Goal: Task Accomplishment & Management: Complete application form

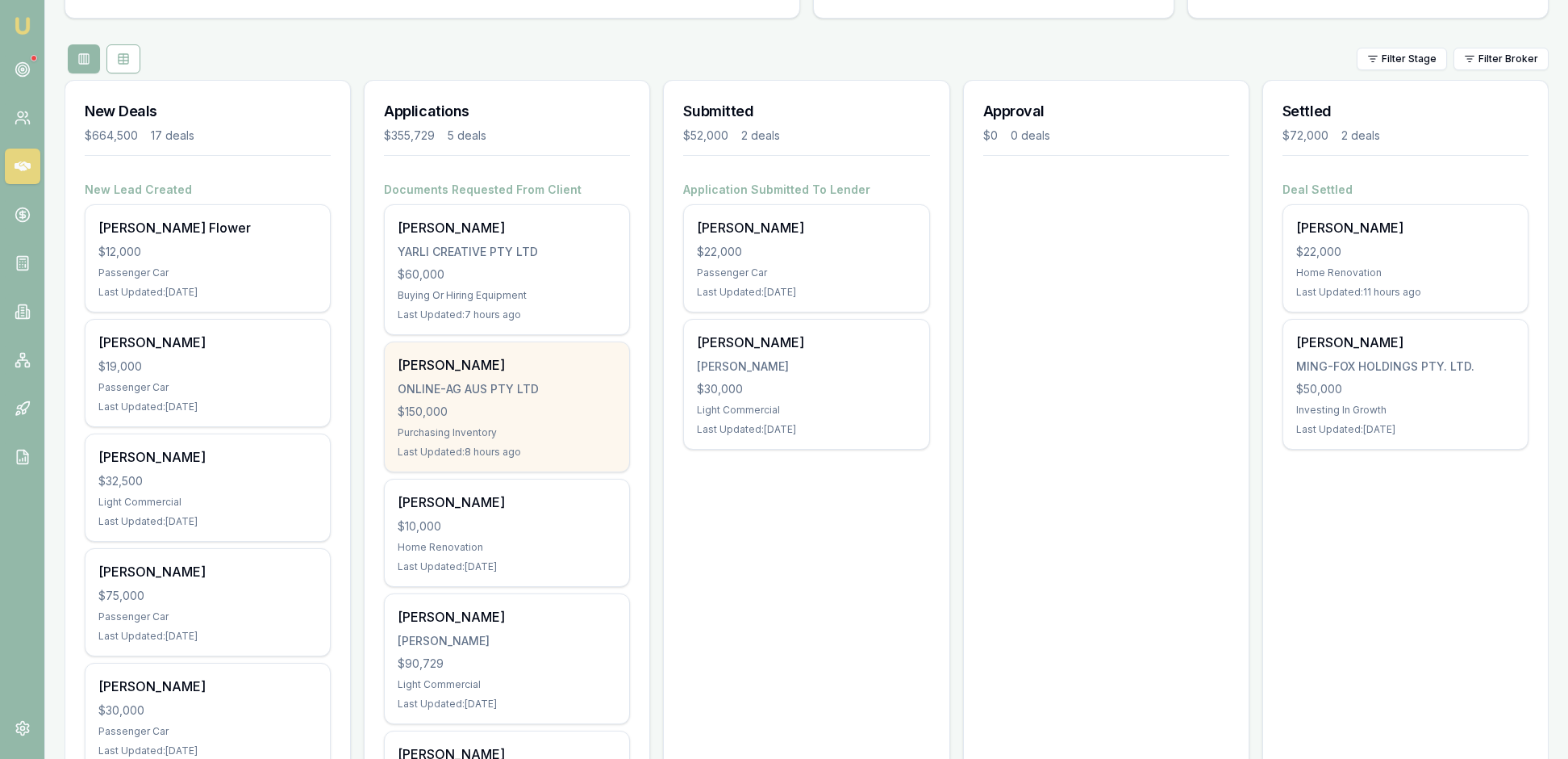
click at [570, 439] on div "Purchasing Inventory" at bounding box center [506, 433] width 218 height 13
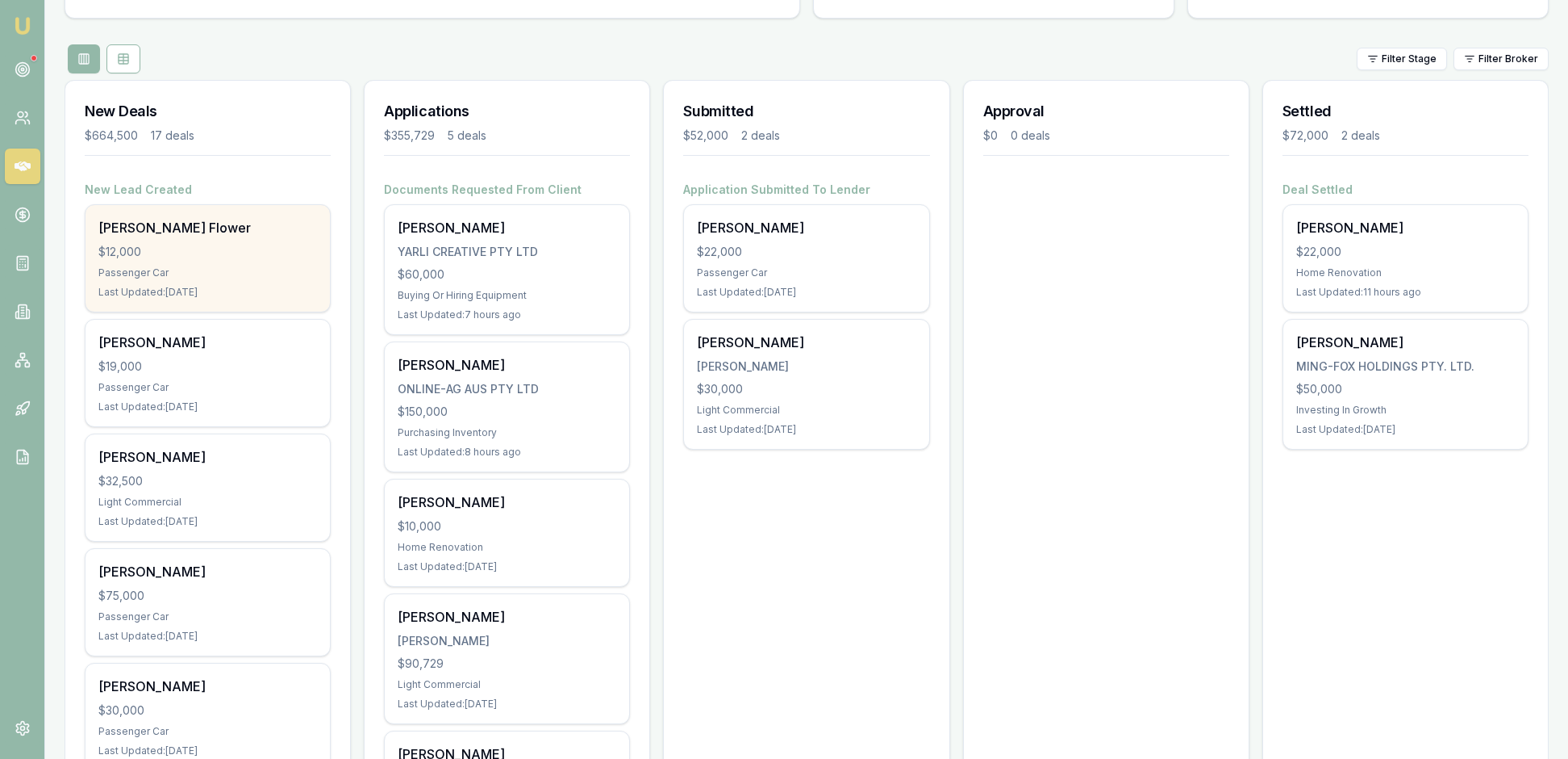
click at [205, 260] on div "$12,000" at bounding box center [207, 252] width 218 height 17
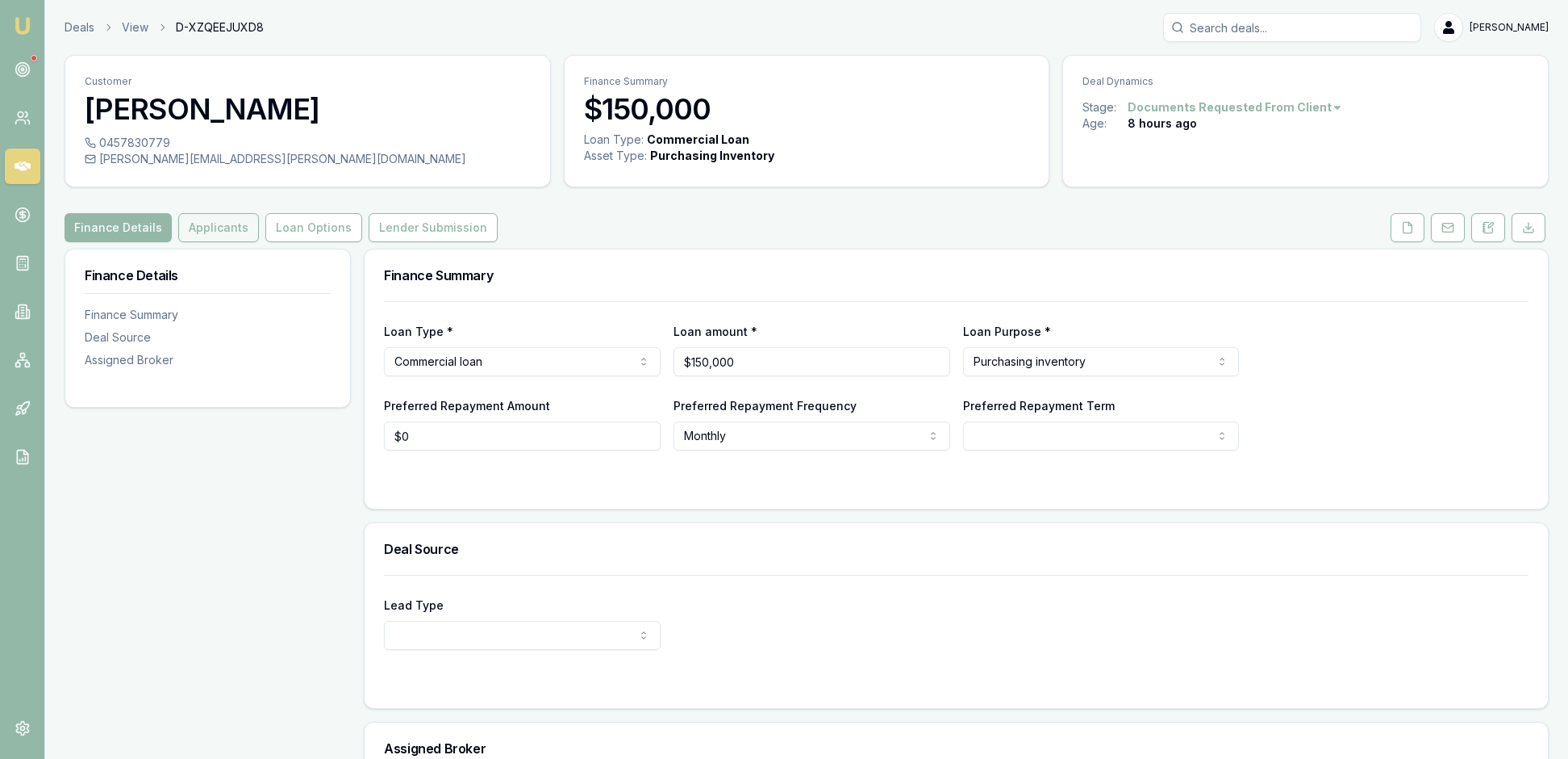
click at [258, 242] on button "Applicants" at bounding box center [219, 228] width 81 height 29
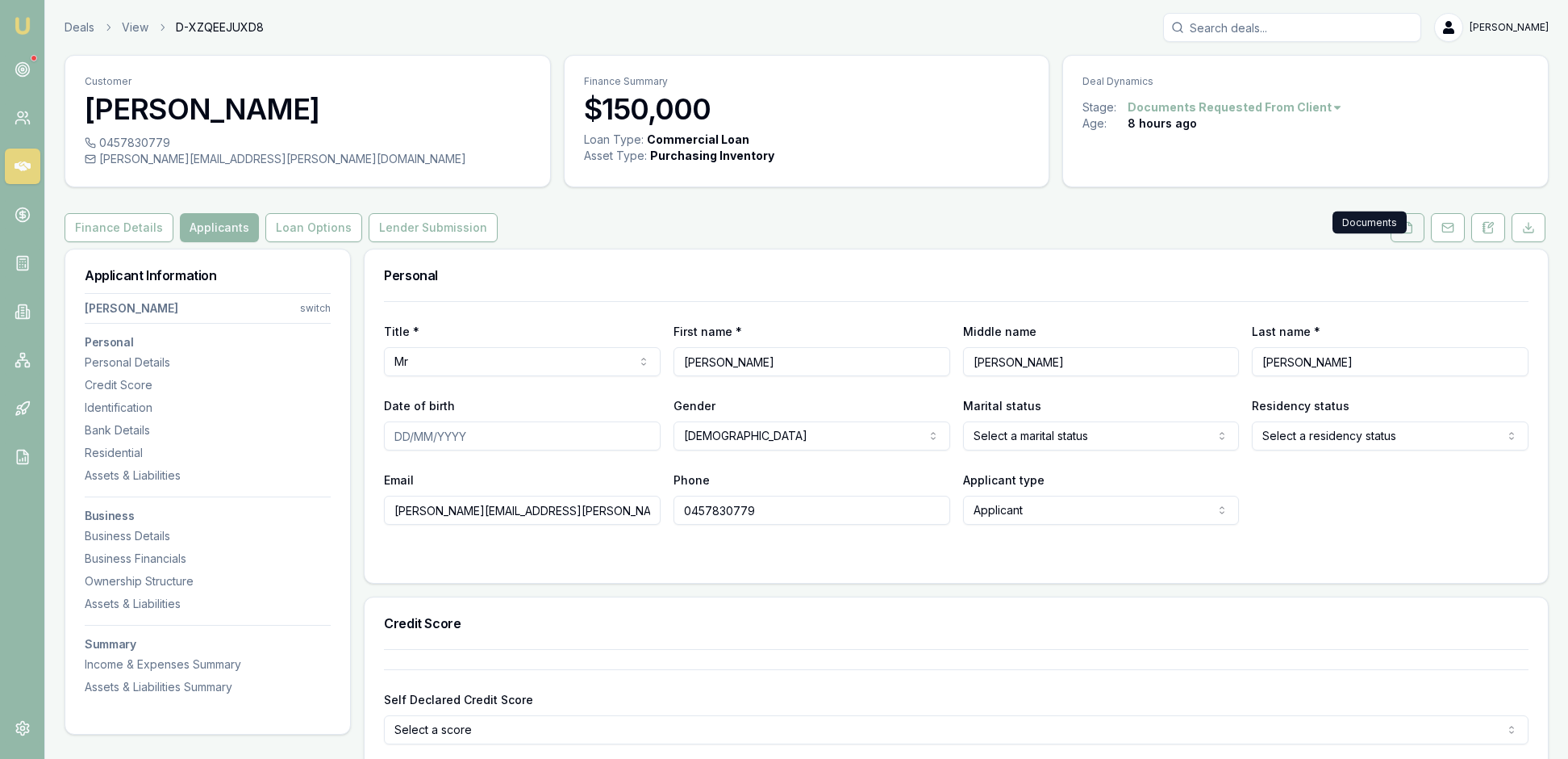
click at [1409, 225] on polyline at bounding box center [1411, 224] width 4 height 4
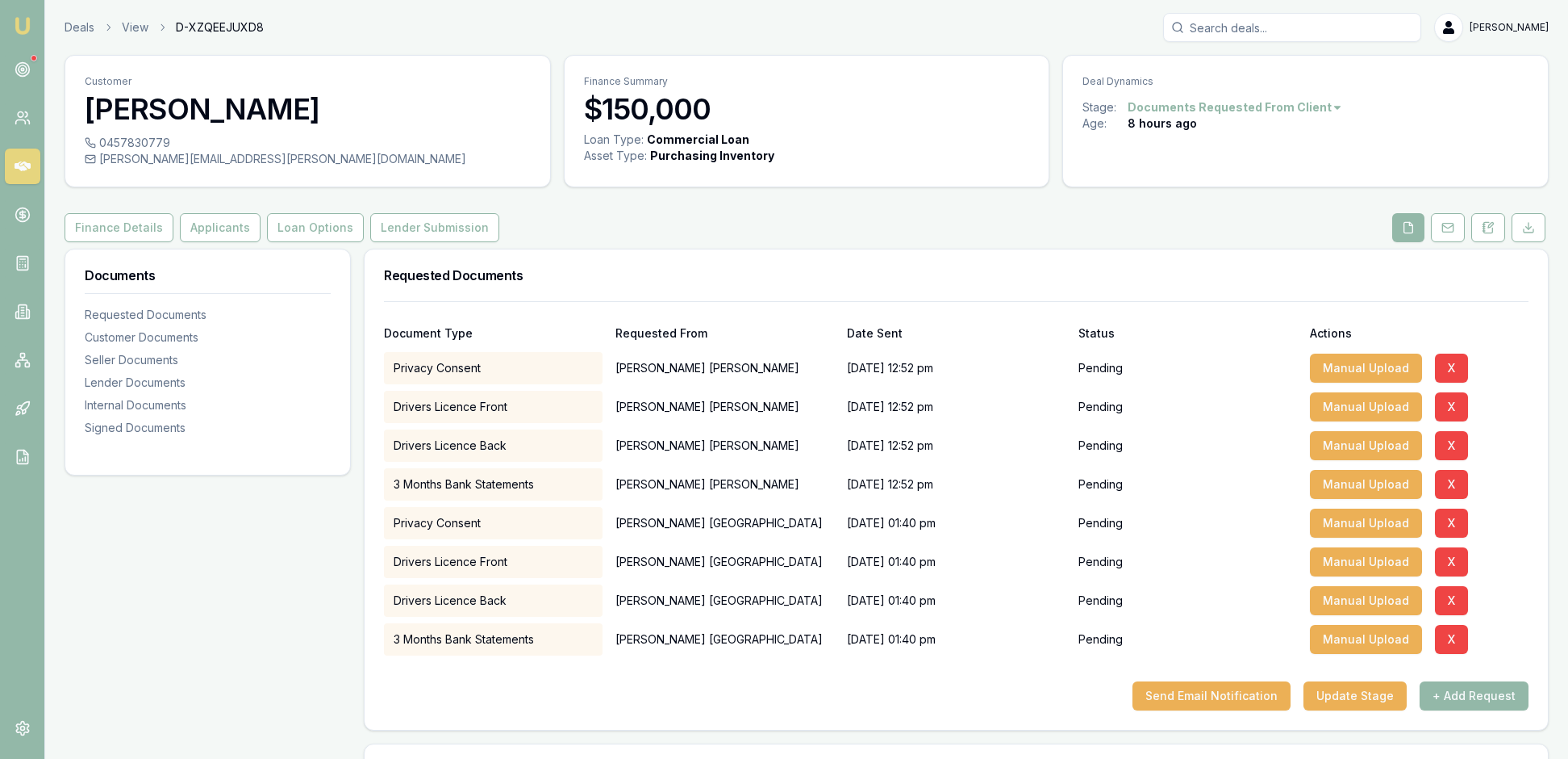
click at [1053, 242] on div "Finance Details Applicants Loan Options Lender Submission" at bounding box center [807, 228] width 1484 height 29
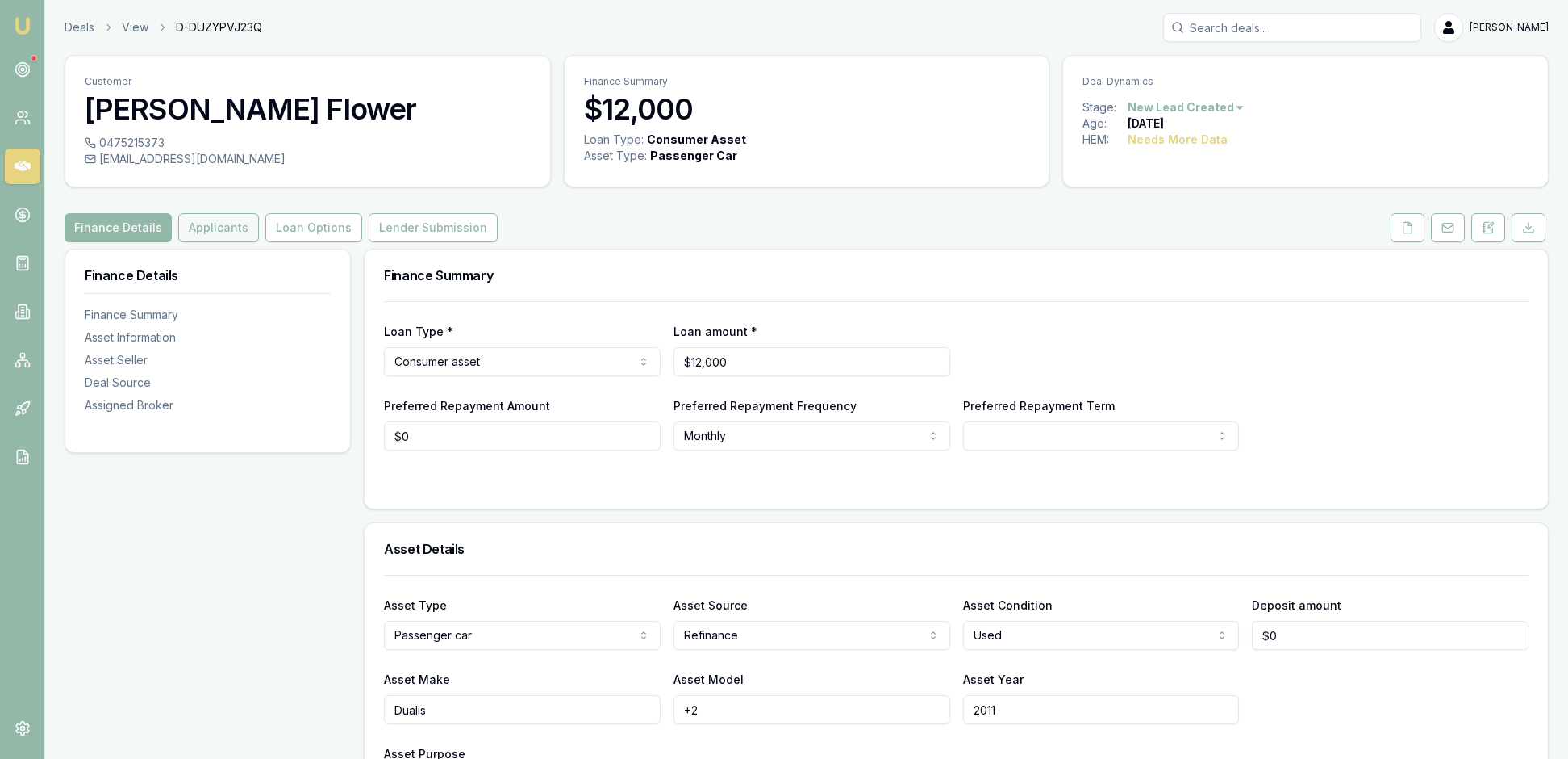
click at [259, 242] on button "Applicants" at bounding box center [219, 228] width 81 height 29
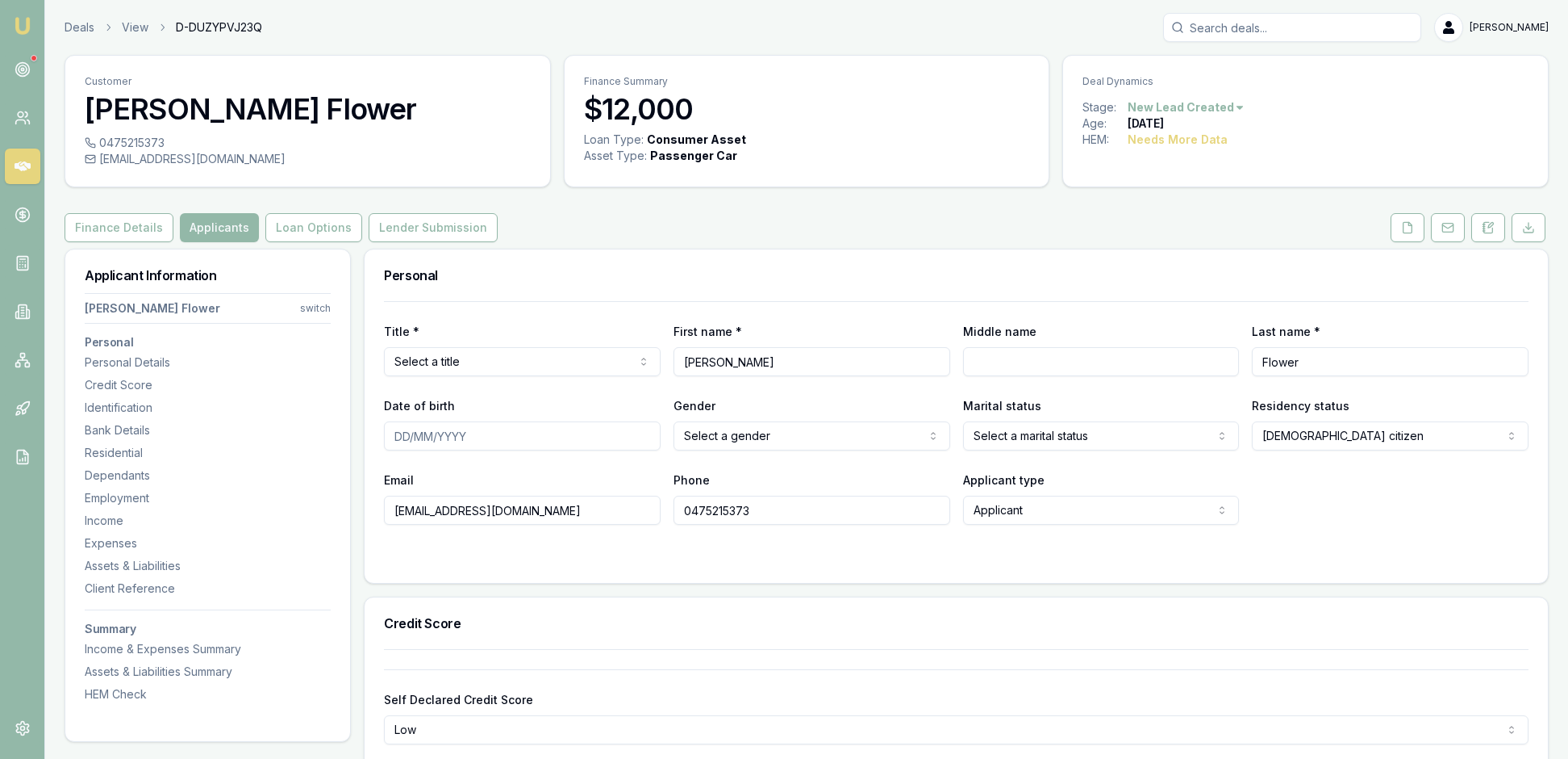
click at [935, 485] on html "Emu Broker Deals View D-DUZYPVJ23Q [PERSON_NAME] Toggle Menu Customer [PERSON_N…" at bounding box center [784, 380] width 1568 height 759
select select "FEMALE"
click at [1370, 563] on form "Title * Select a title Mr Mrs Miss Ms Dr Prof First name * Renee Middle name La…" at bounding box center [956, 432] width 1144 height 263
click at [1401, 234] on icon at bounding box center [1408, 228] width 13 height 13
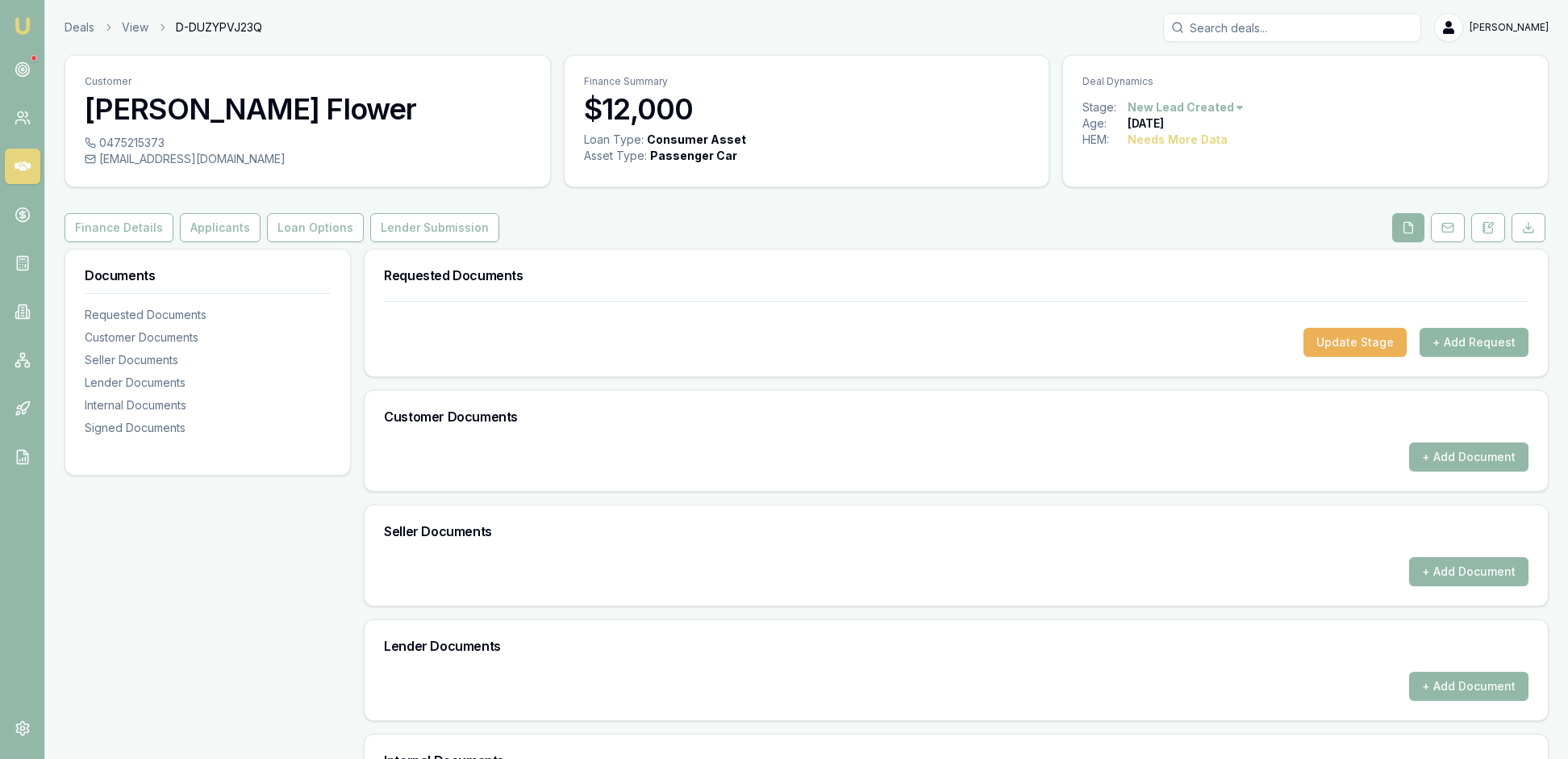
click at [1446, 356] on button "+ Add Request" at bounding box center [1474, 343] width 109 height 29
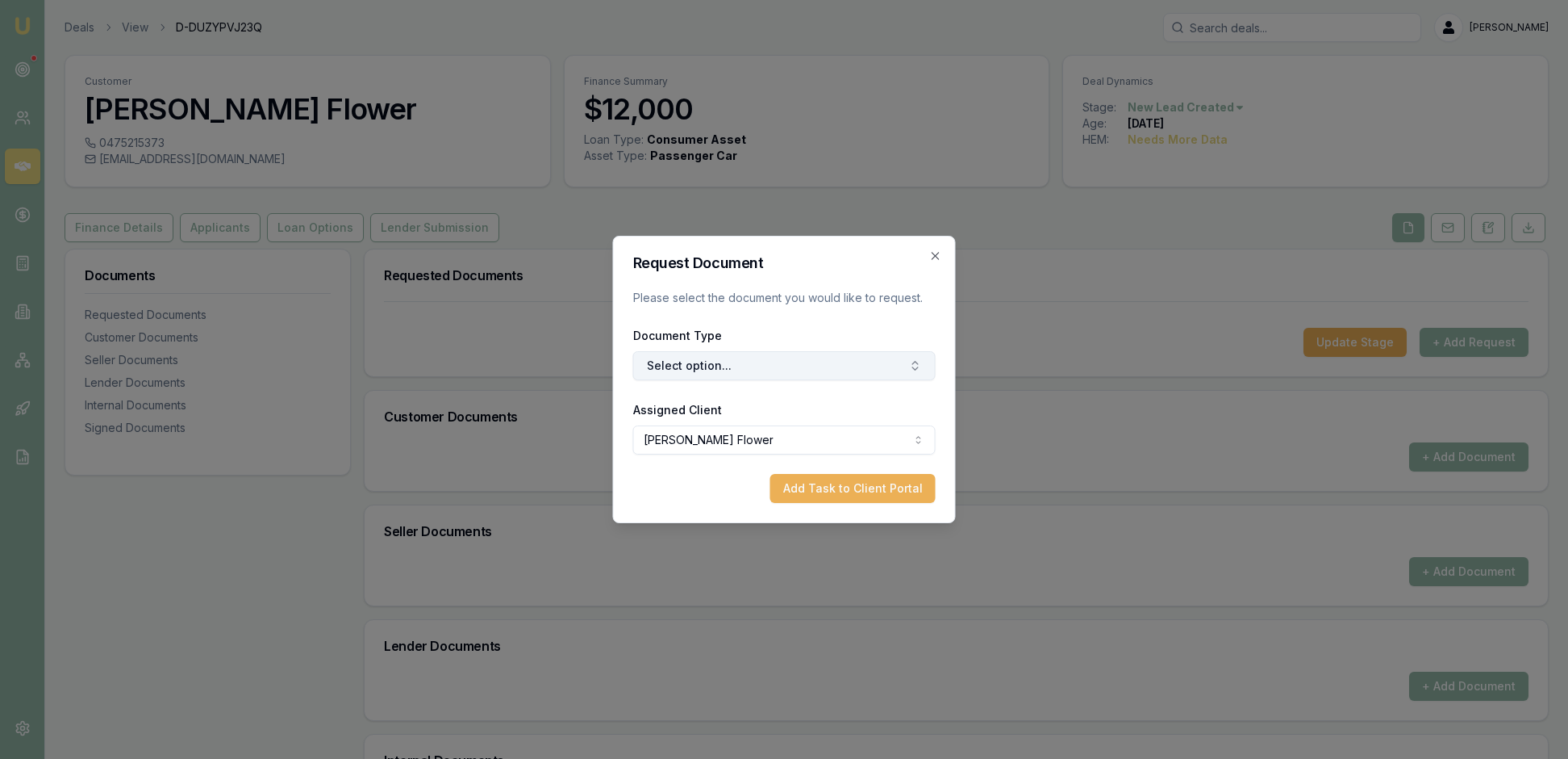
click at [909, 368] on icon "button" at bounding box center [915, 366] width 13 height 13
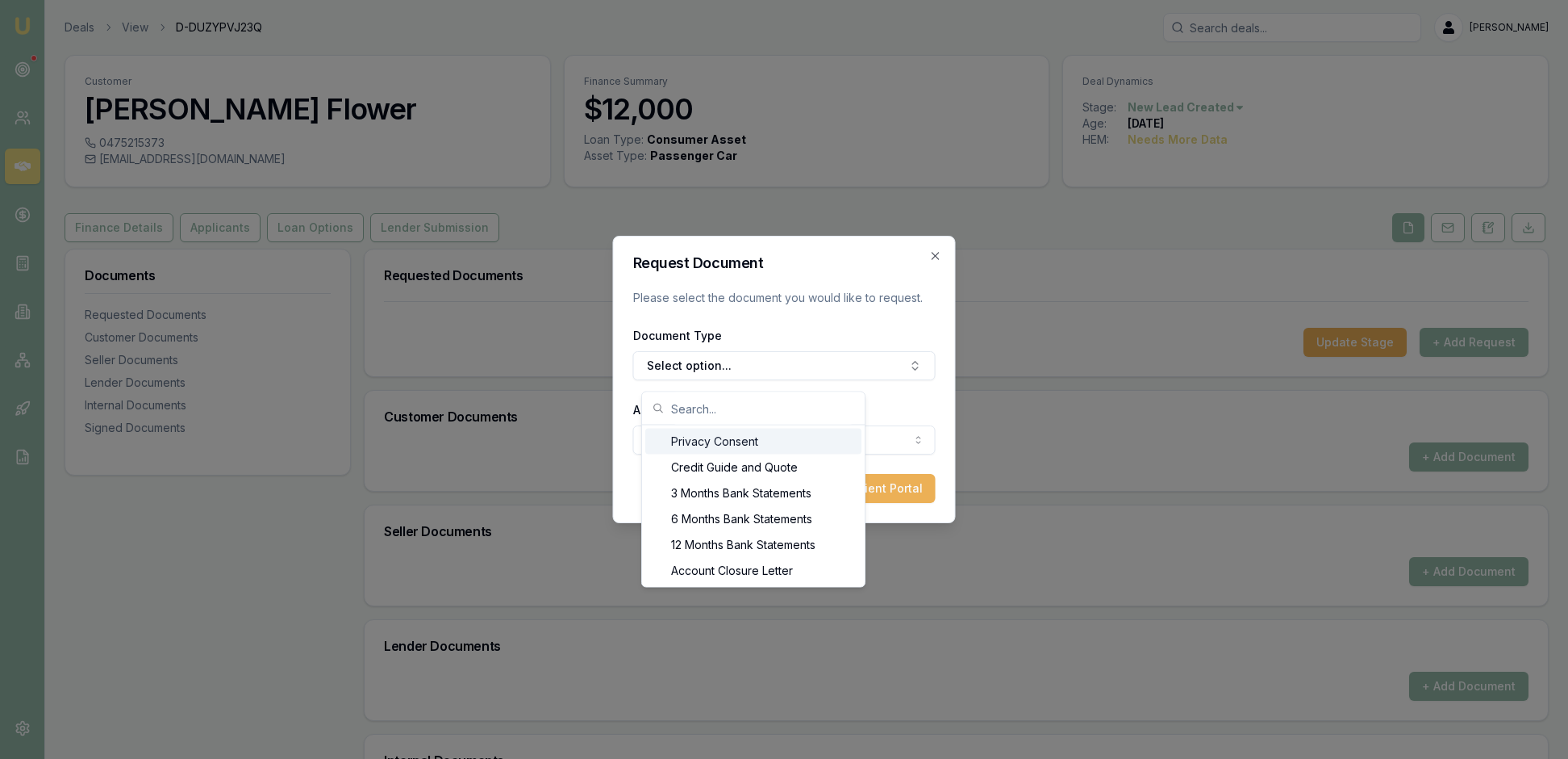
click at [810, 449] on div "Privacy Consent" at bounding box center [753, 441] width 216 height 26
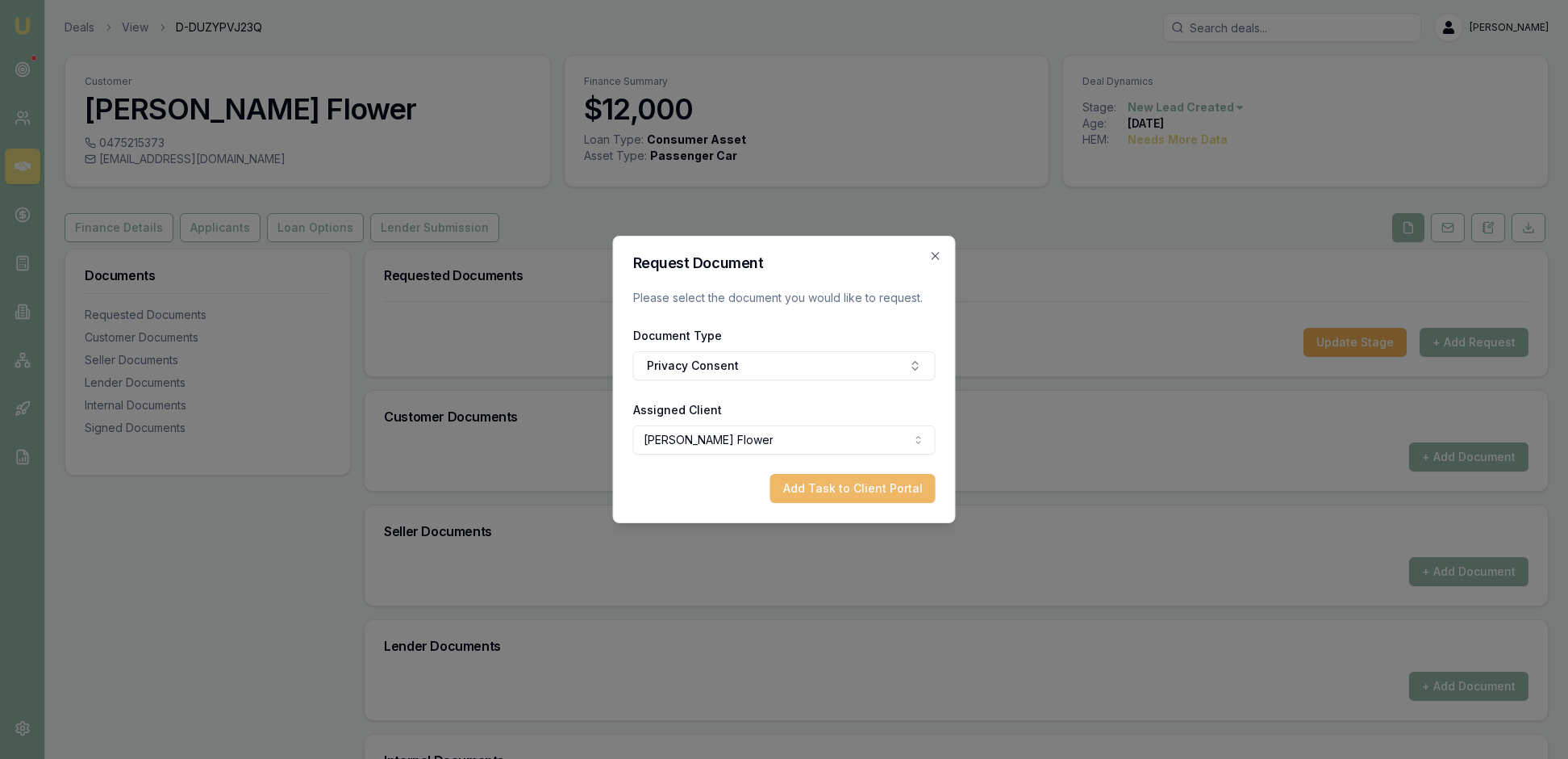
click at [821, 503] on button "Add Task to Client Portal" at bounding box center [854, 488] width 166 height 29
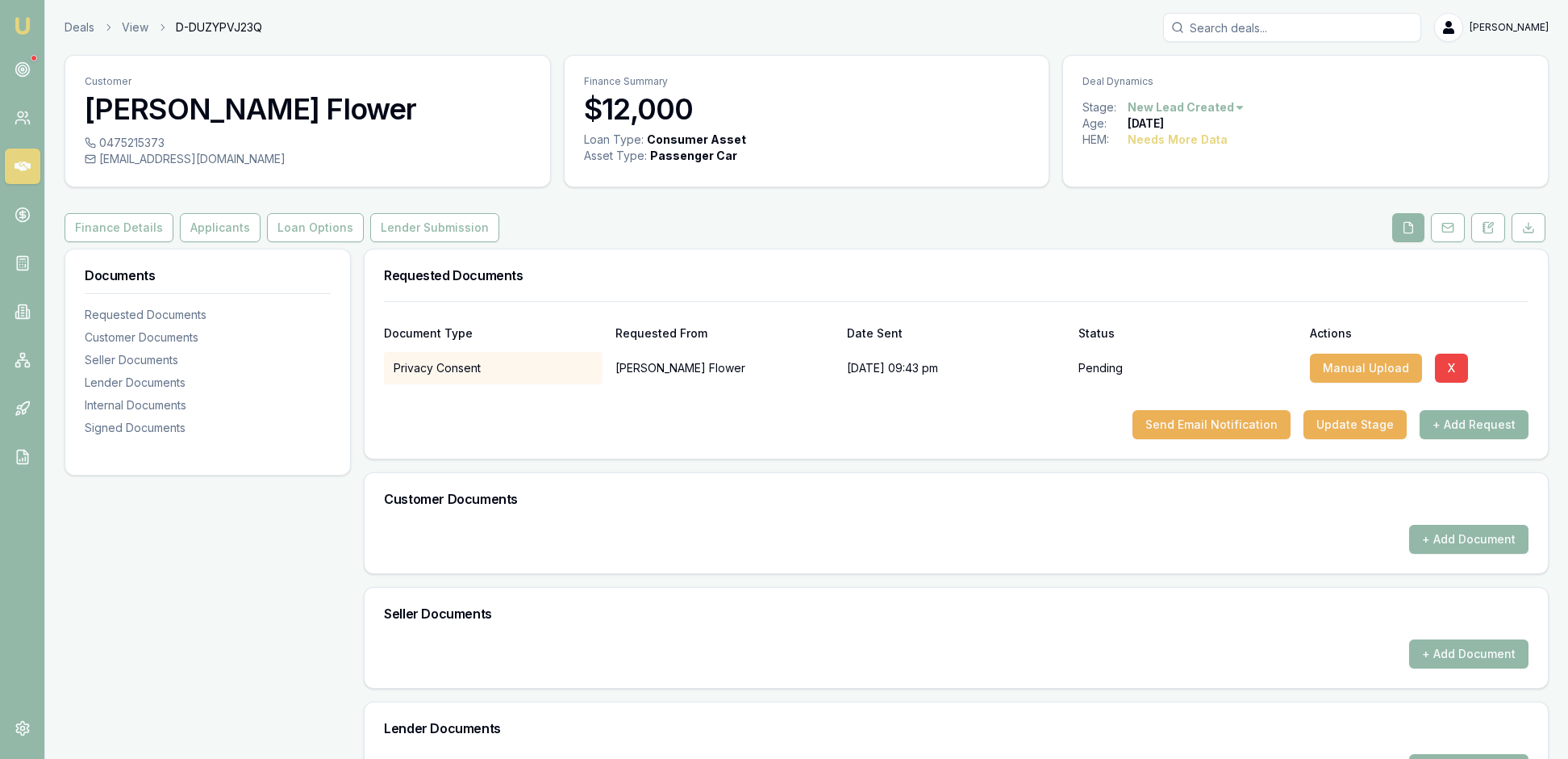
click at [1469, 439] on button "+ Add Request" at bounding box center [1474, 425] width 109 height 29
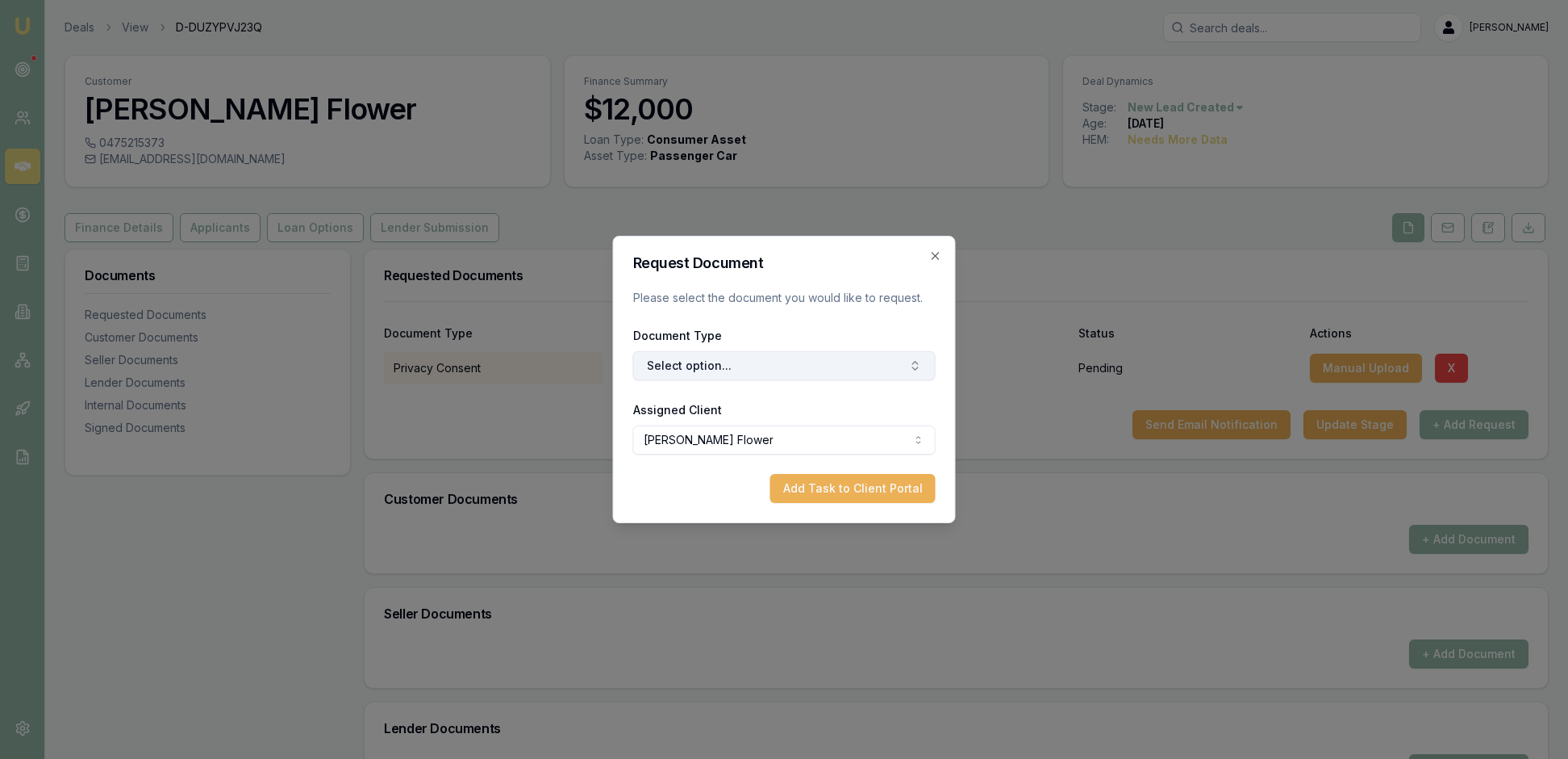
click at [909, 368] on icon "button" at bounding box center [915, 366] width 13 height 13
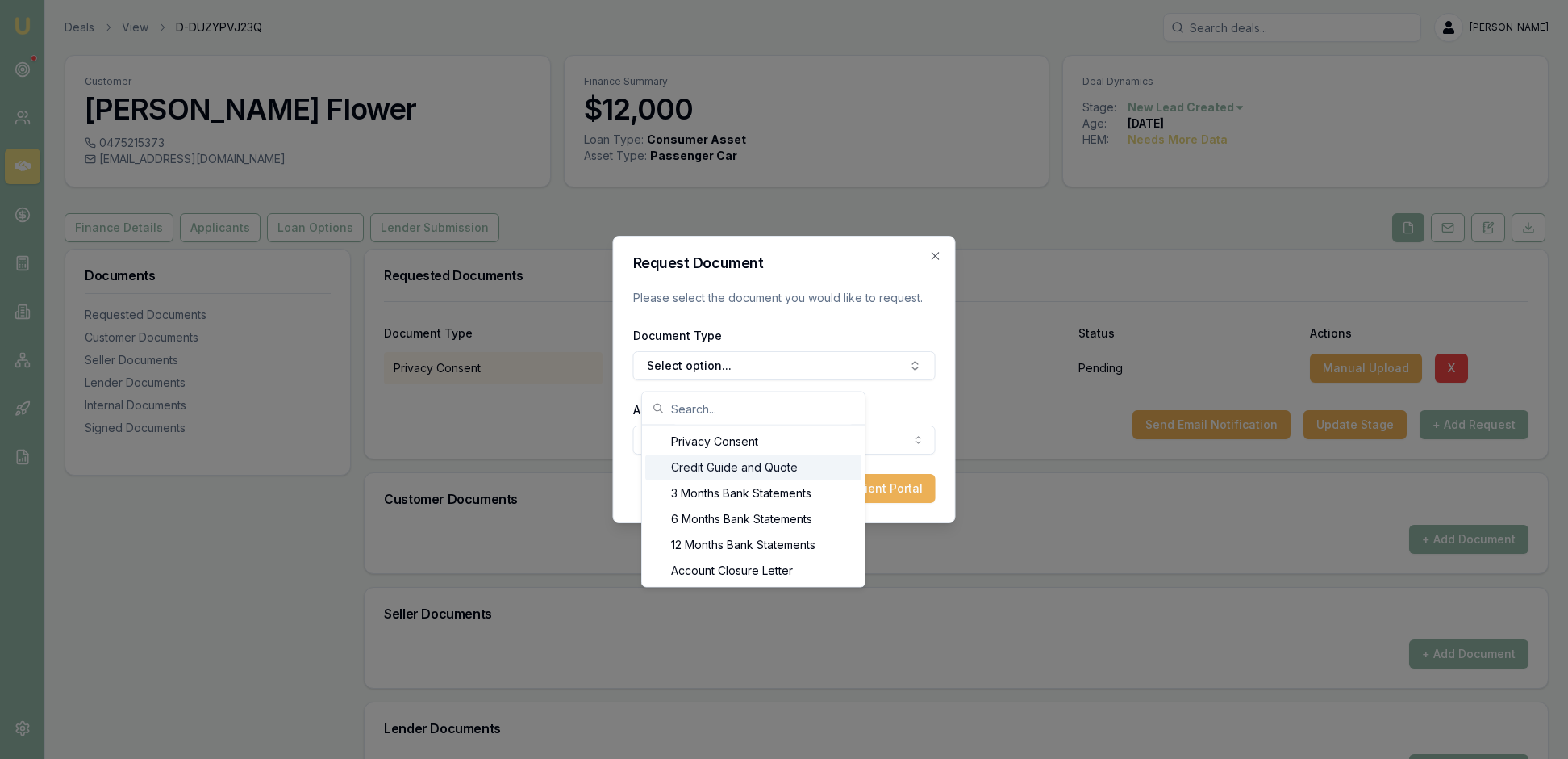
click at [862, 478] on div "Credit Guide and Quote" at bounding box center [753, 467] width 216 height 26
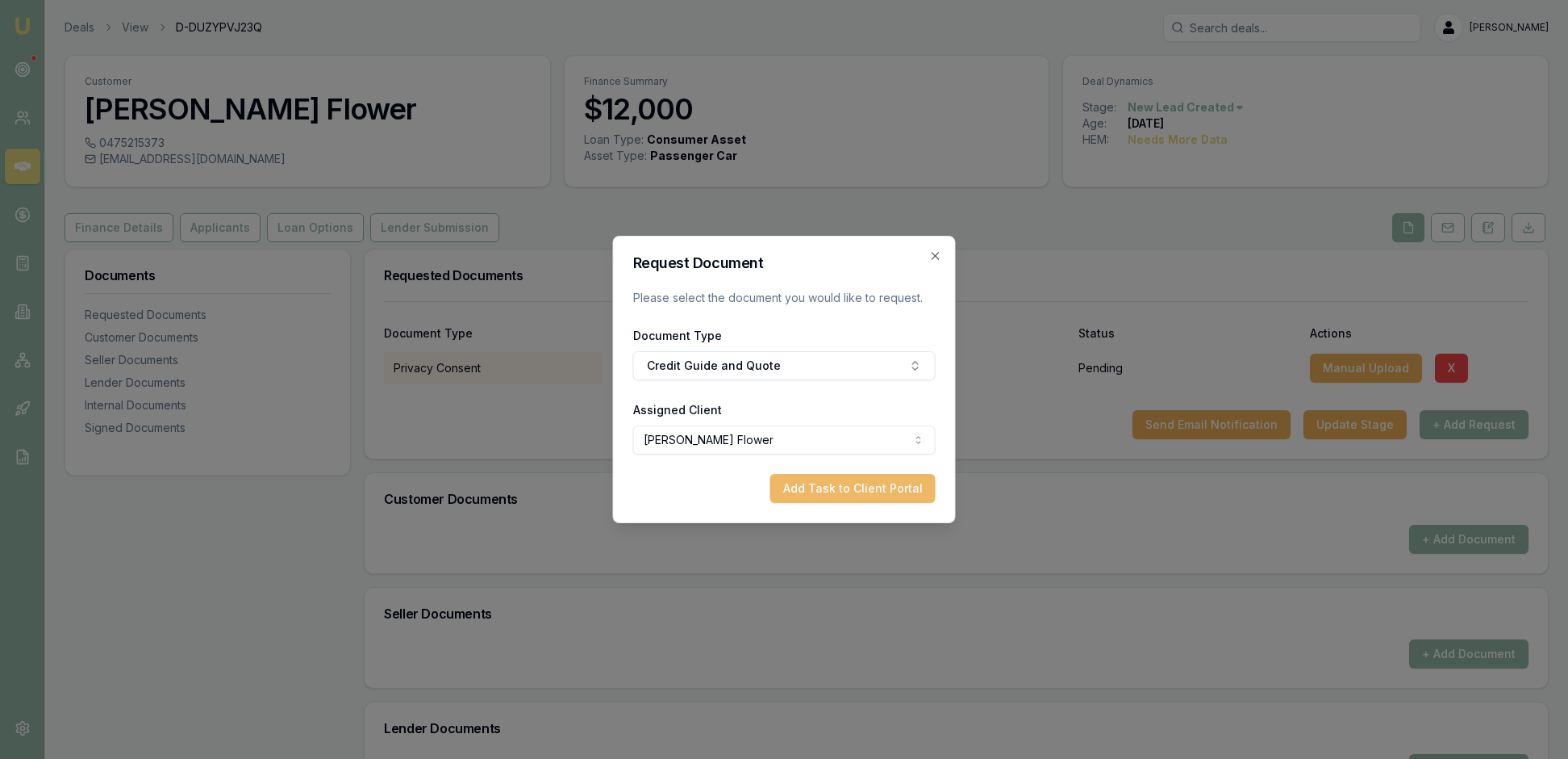
click at [856, 502] on button "Add Task to Client Portal" at bounding box center [854, 488] width 166 height 29
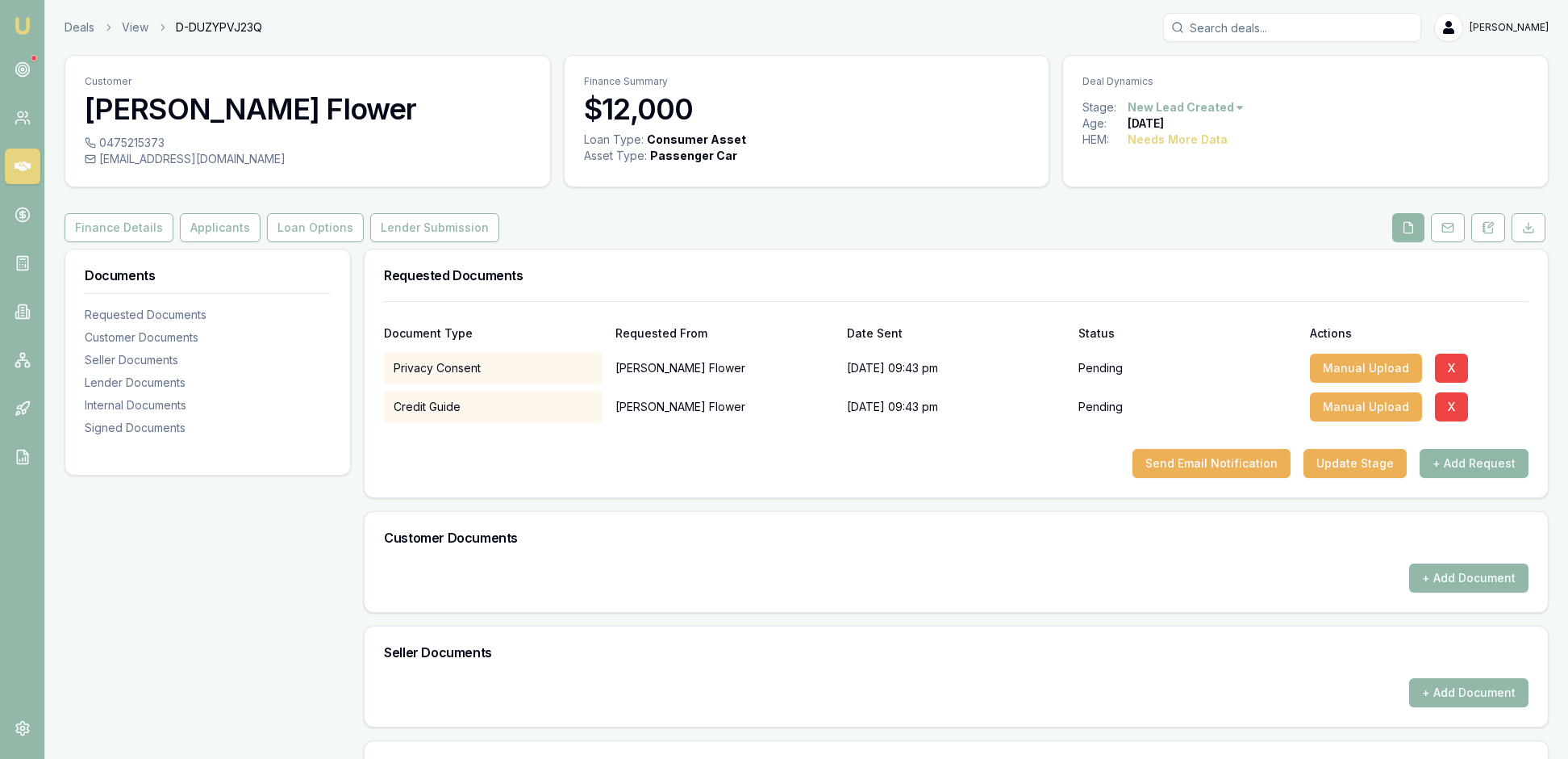
click at [1468, 478] on button "+ Add Request" at bounding box center [1474, 463] width 109 height 29
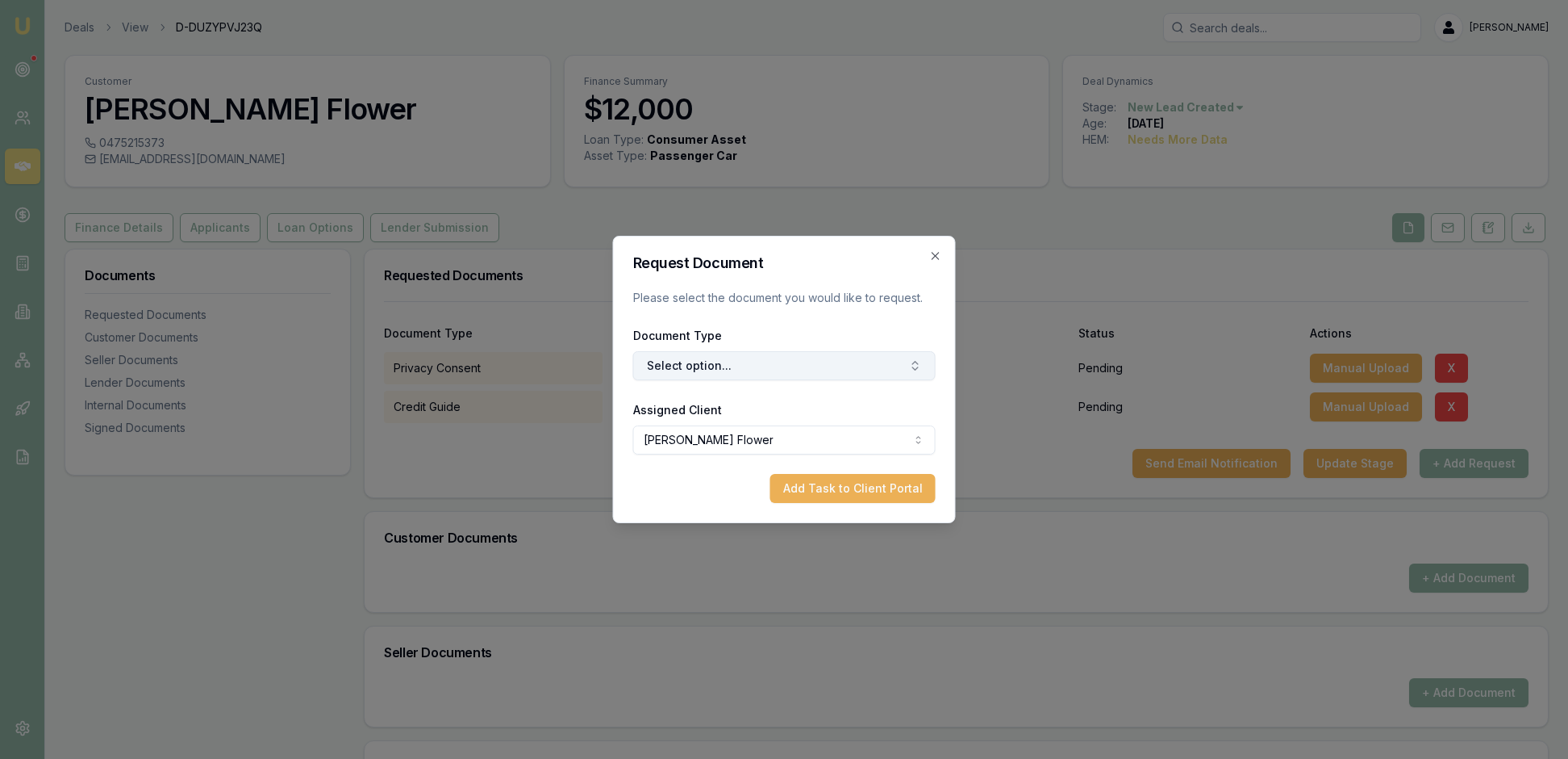
click at [909, 368] on icon "button" at bounding box center [915, 366] width 13 height 13
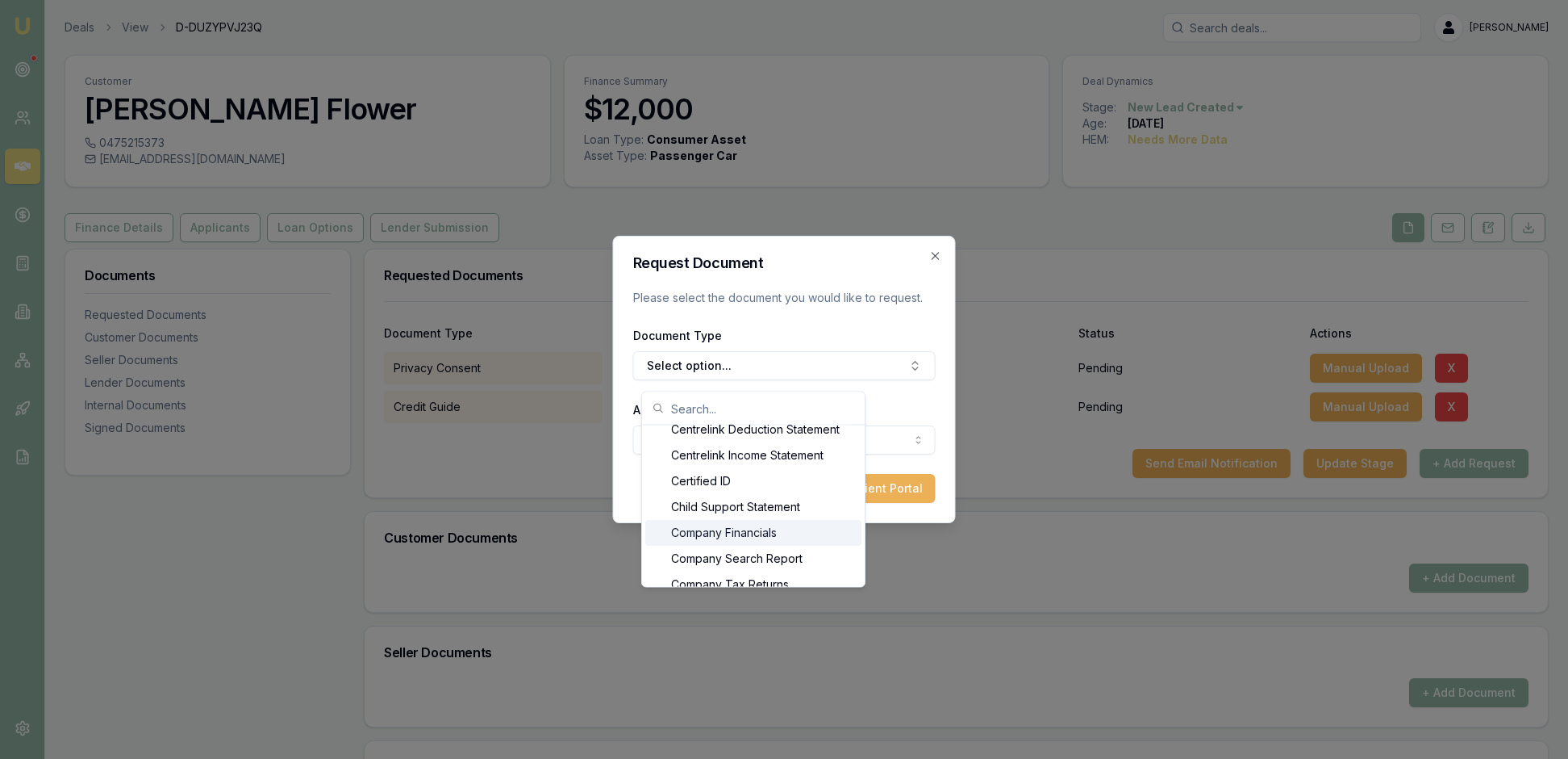
scroll to position [588, 0]
type input "p"
click at [826, 409] on div "Most Recent Payslip" at bounding box center [753, 396] width 216 height 26
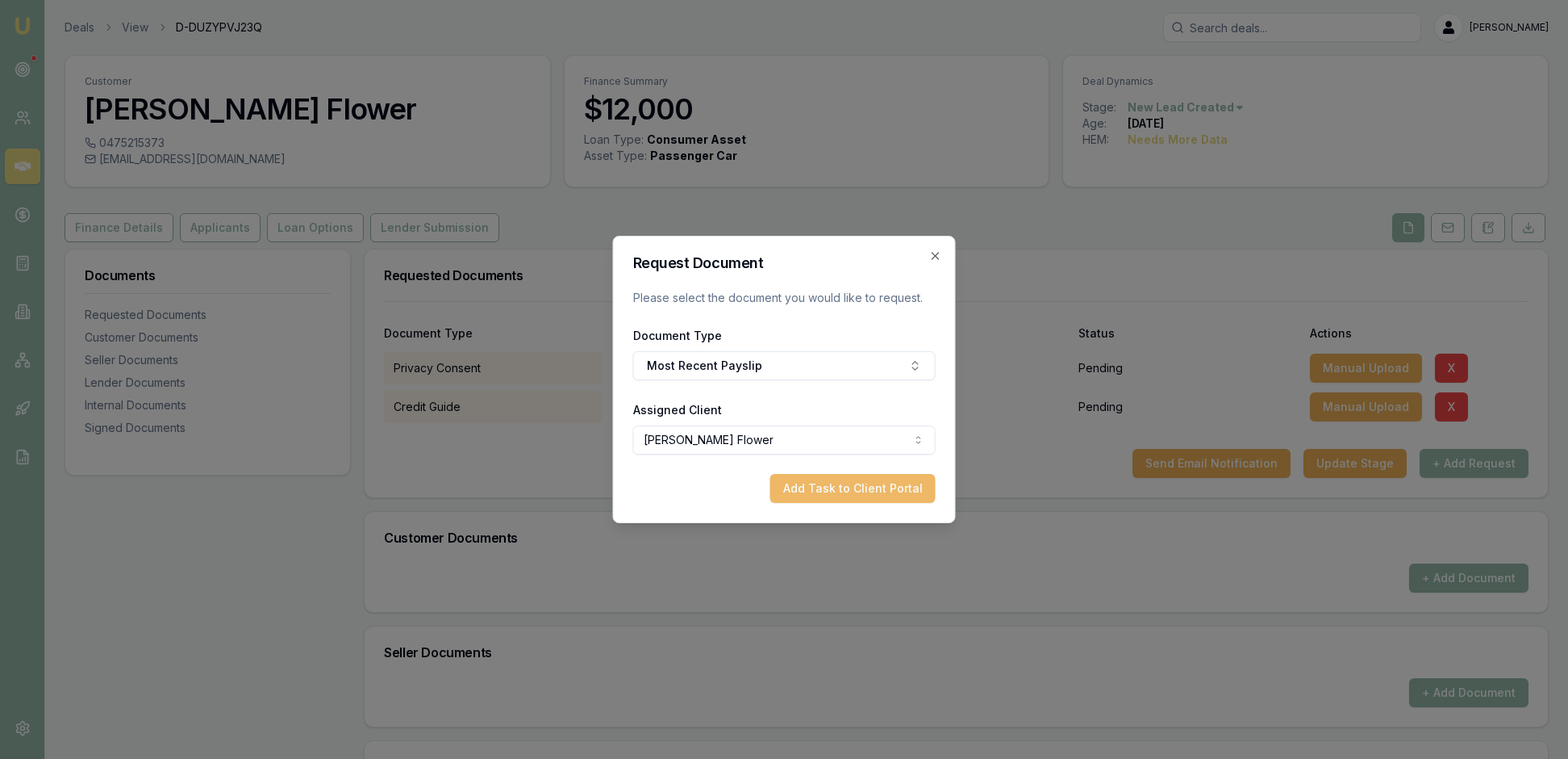
click at [832, 503] on button "Add Task to Client Portal" at bounding box center [854, 488] width 166 height 29
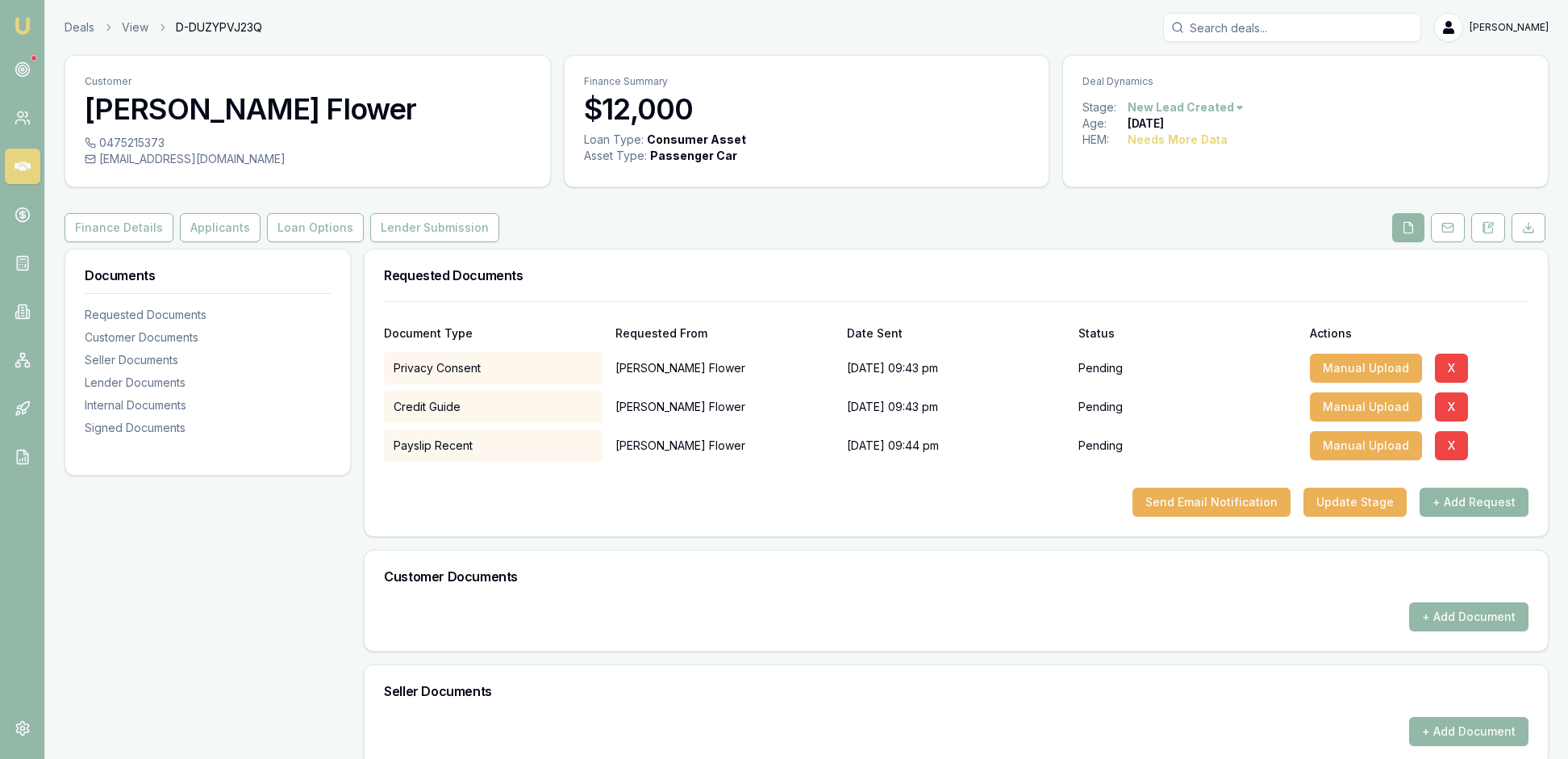
click at [1465, 517] on button "+ Add Request" at bounding box center [1474, 502] width 109 height 29
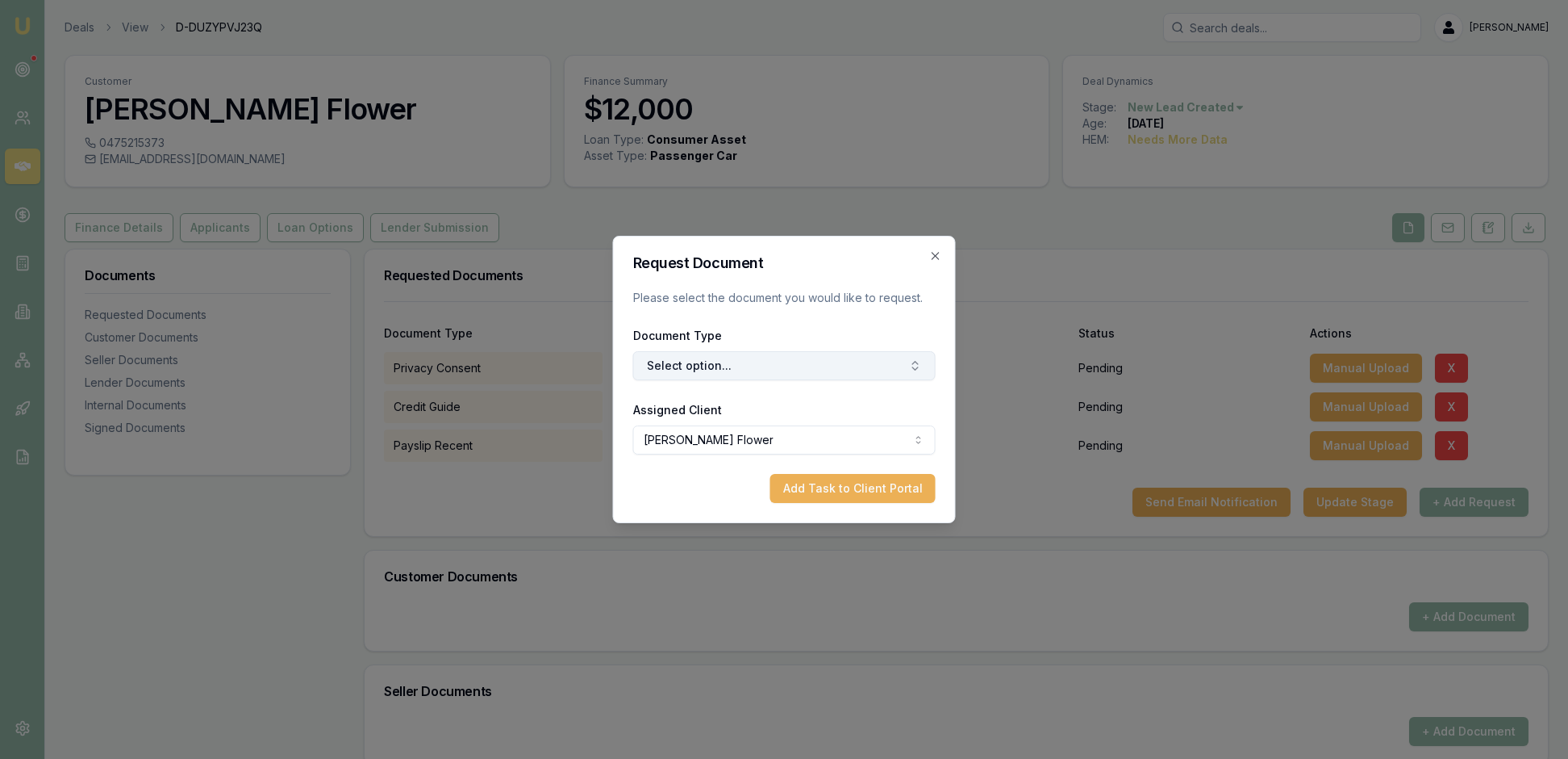
click at [912, 369] on icon "button" at bounding box center [915, 368] width 6 height 3
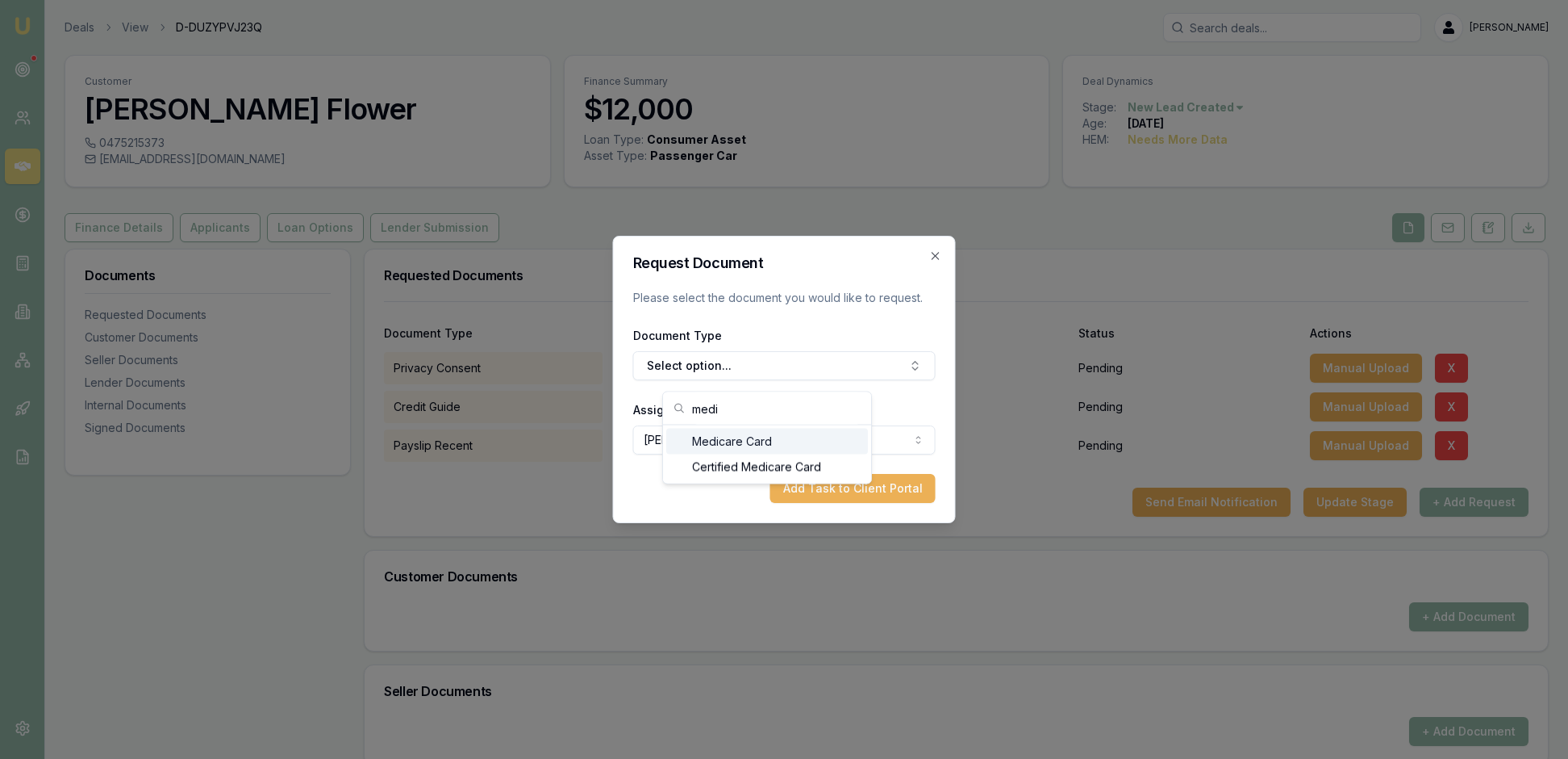
type input "medi"
click at [836, 449] on div "Medicare Card" at bounding box center [767, 441] width 202 height 26
click at [854, 503] on button "Add Task to Client Portal" at bounding box center [854, 488] width 166 height 29
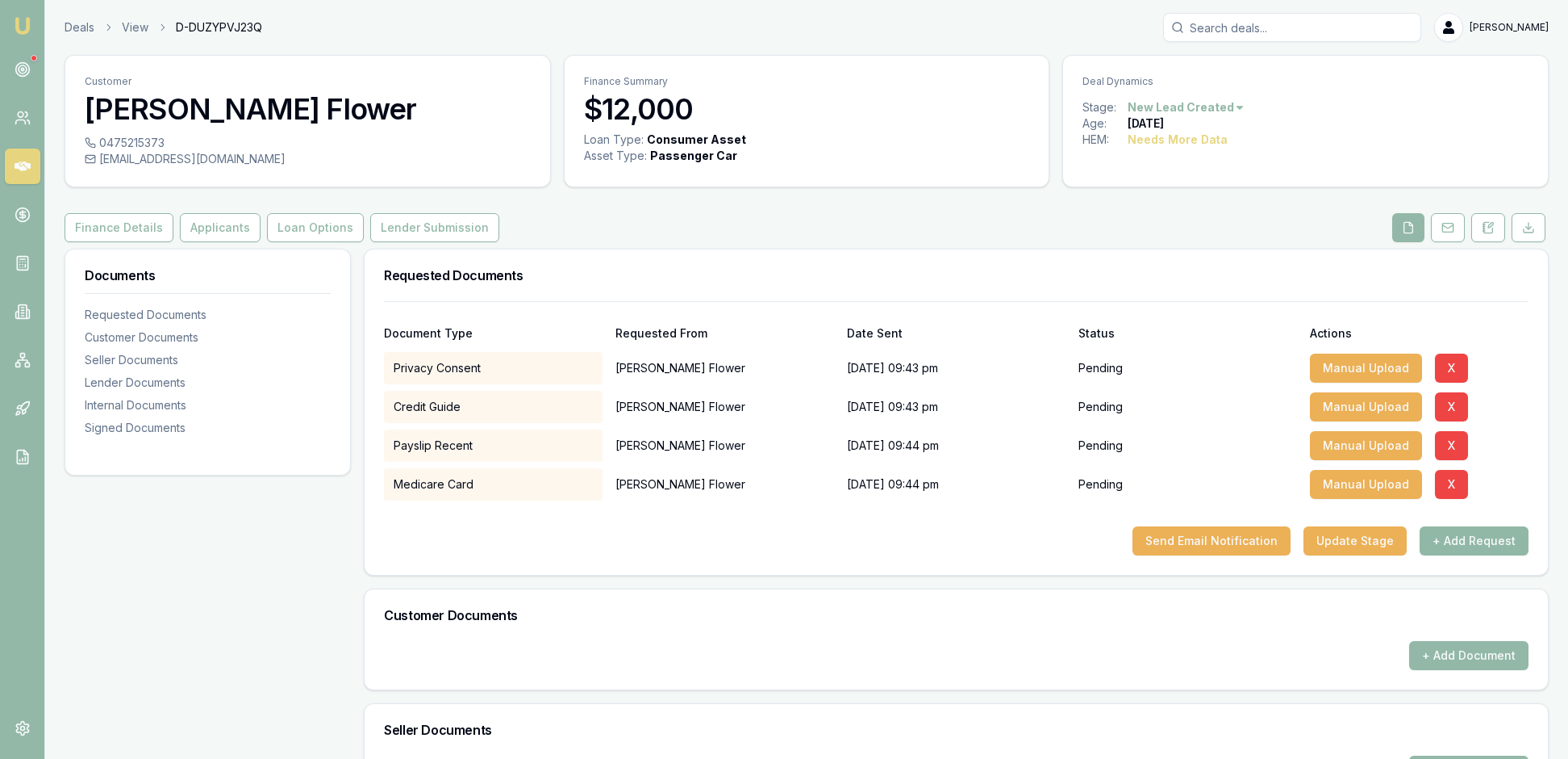
click at [1468, 555] on button "+ Add Request" at bounding box center [1474, 541] width 109 height 29
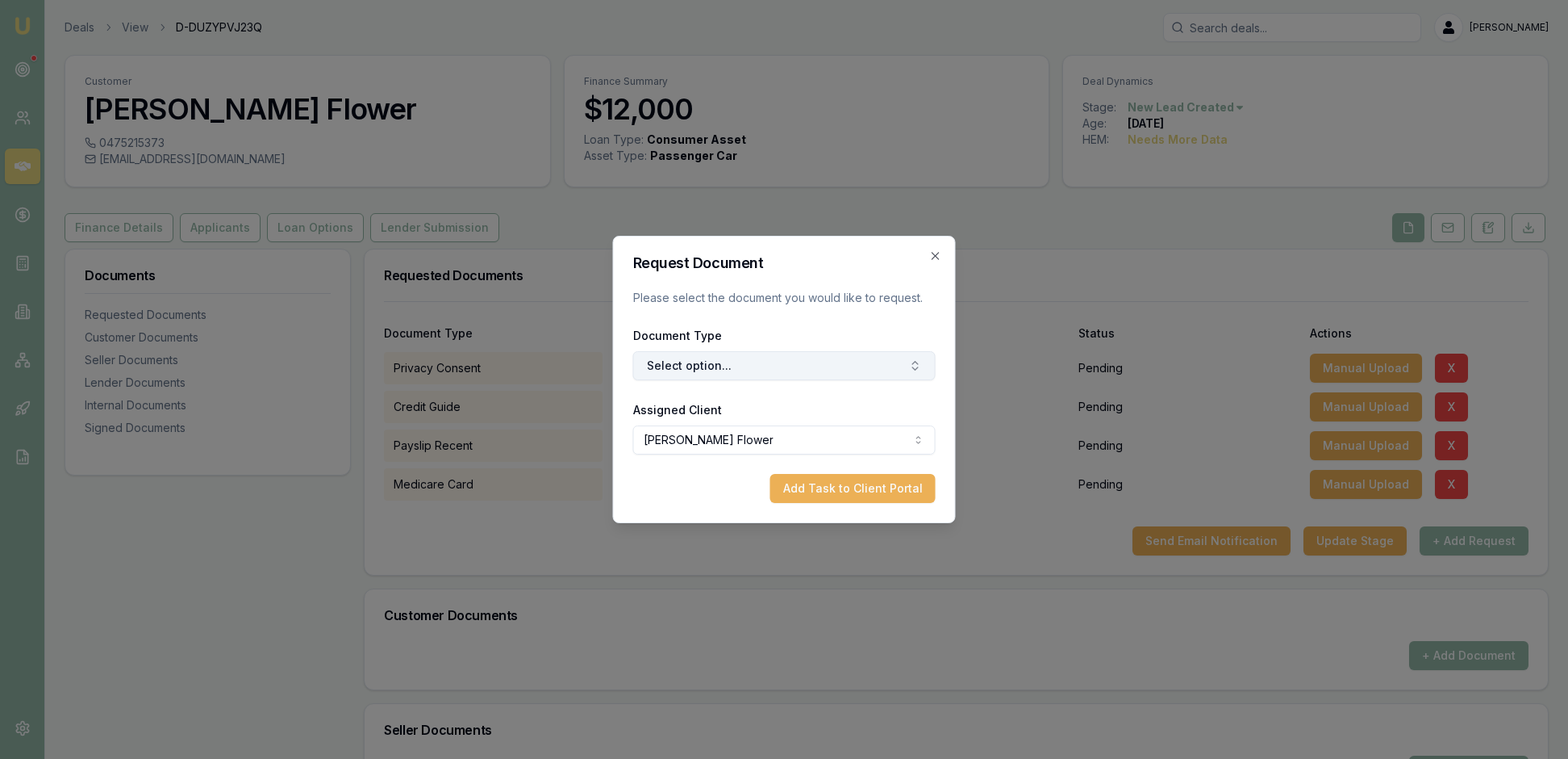
click at [916, 373] on button "Select option..." at bounding box center [784, 366] width 303 height 29
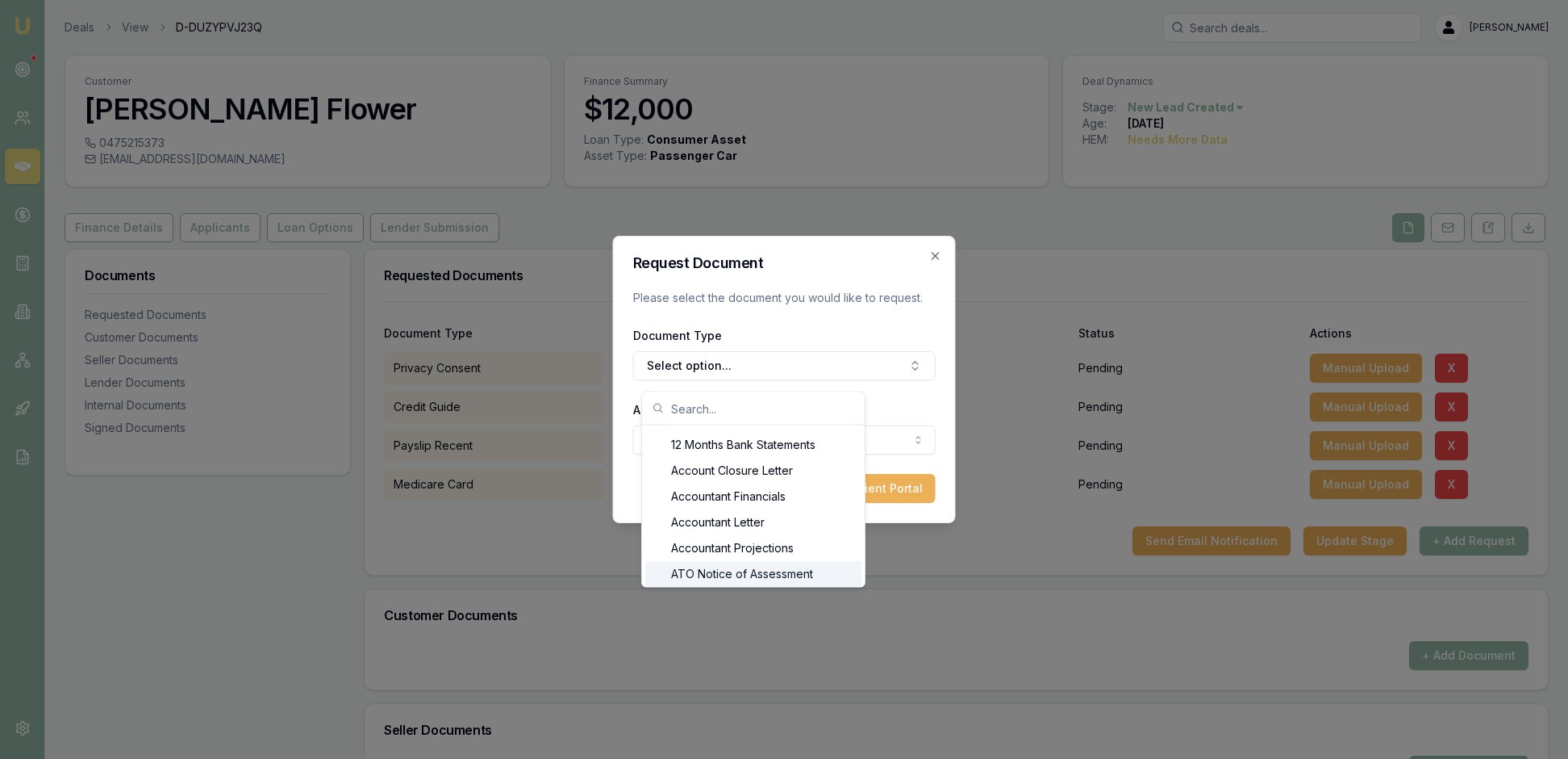
scroll to position [129, 0]
type input "li"
click at [808, 480] on div "Front of Drivers Licence" at bounding box center [754, 467] width 214 height 26
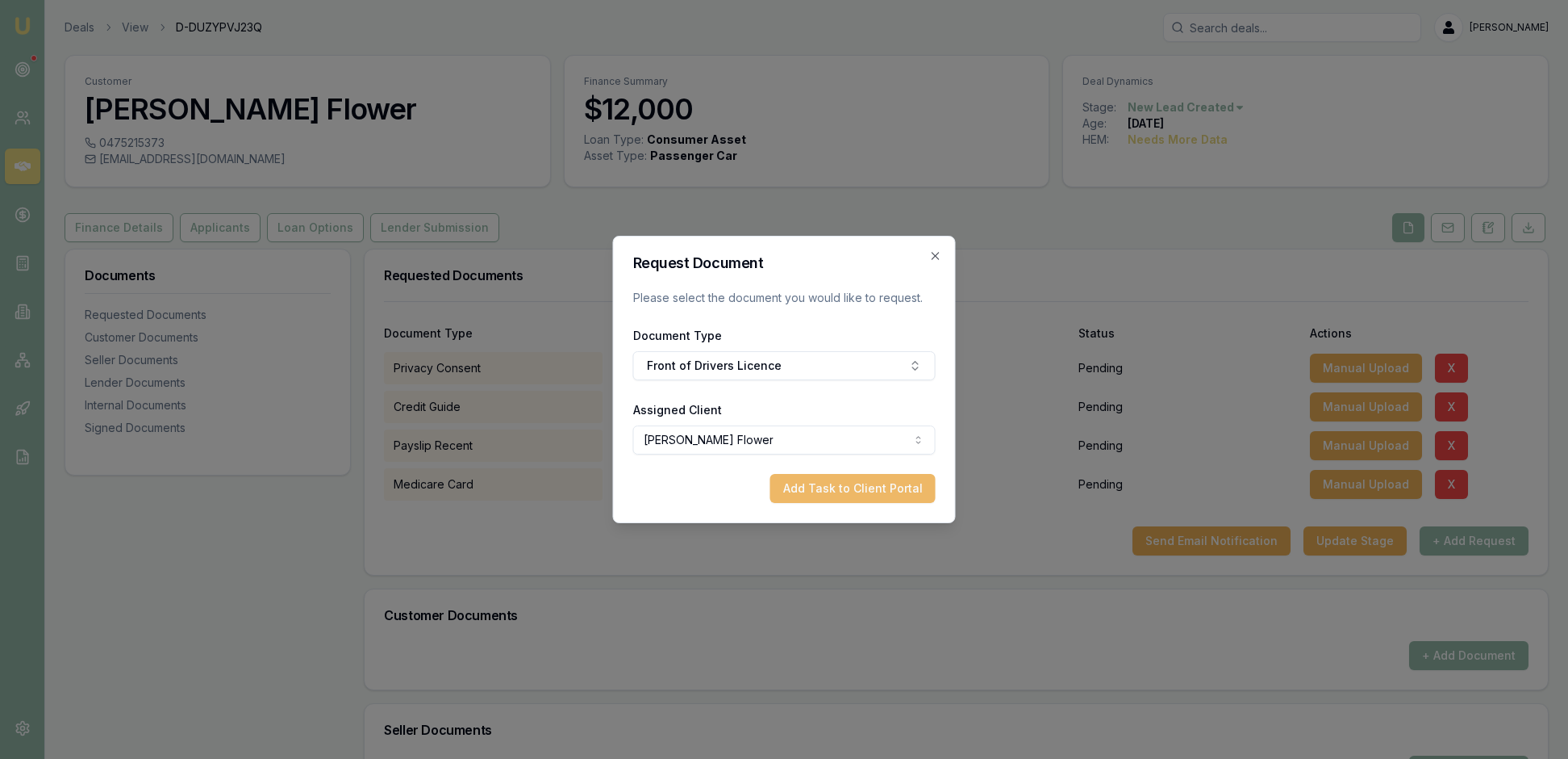
click at [837, 503] on button "Add Task to Client Portal" at bounding box center [854, 488] width 166 height 29
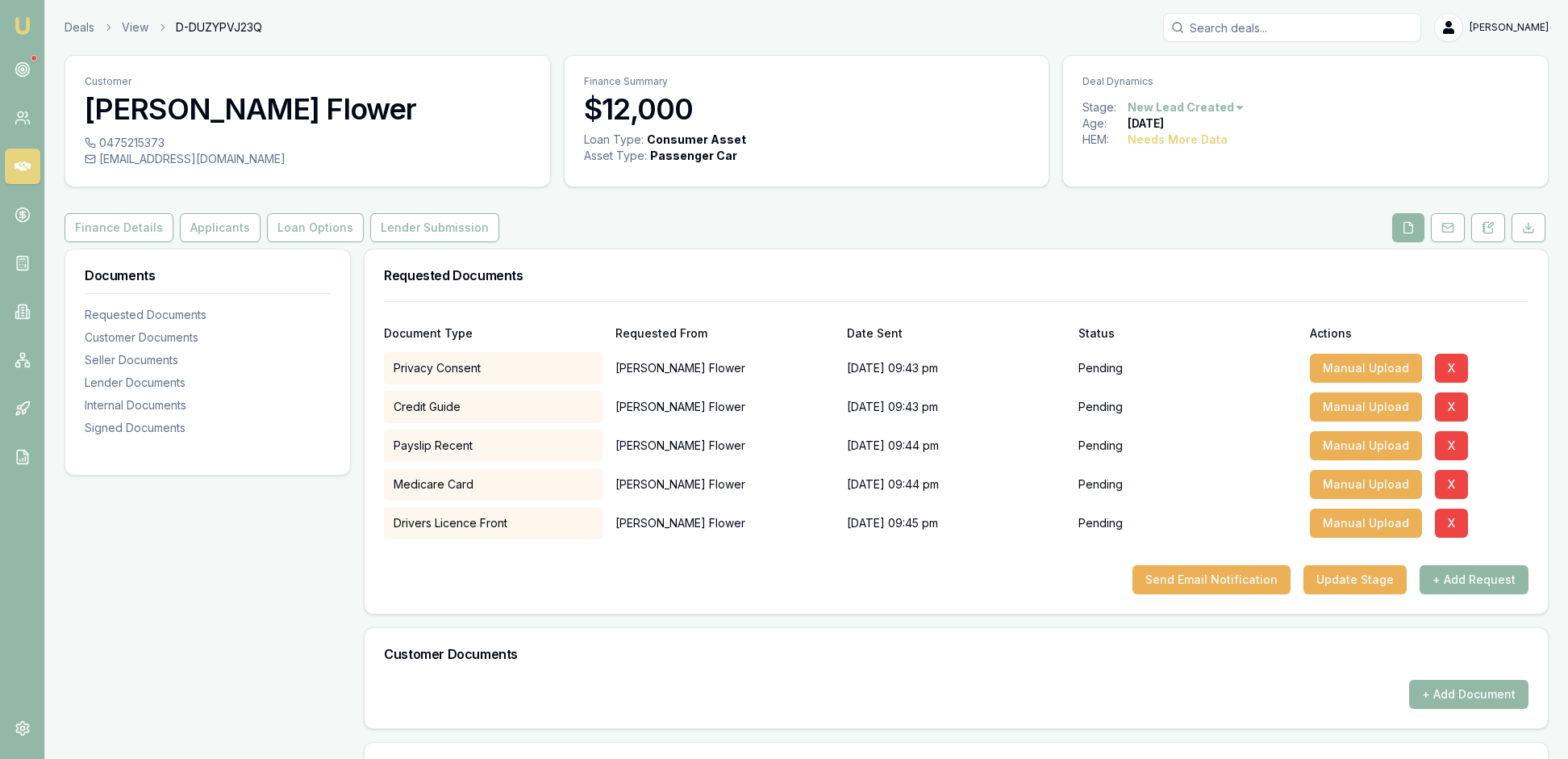
click at [1467, 594] on button "+ Add Request" at bounding box center [1474, 579] width 109 height 29
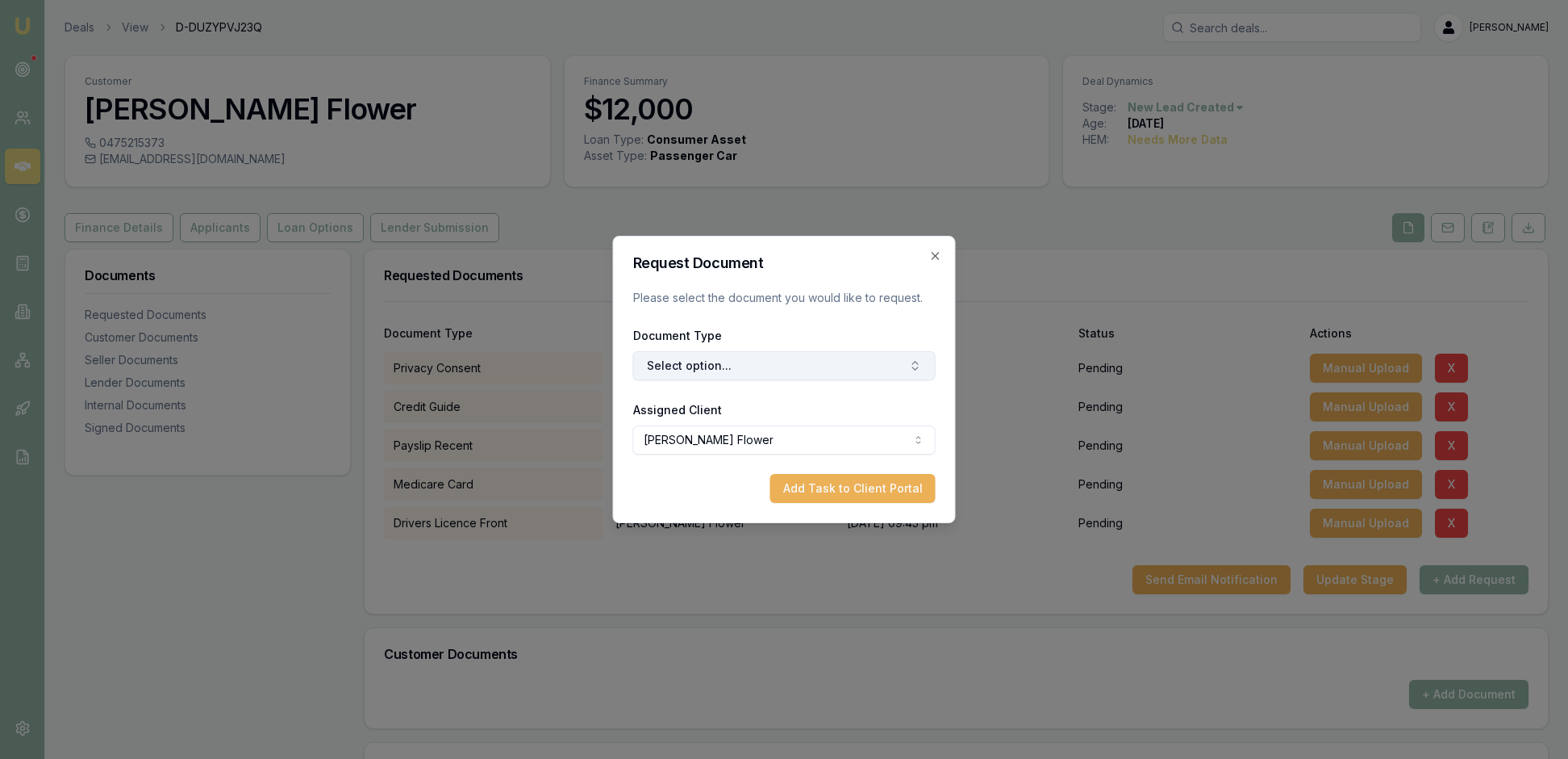
click at [909, 371] on icon "button" at bounding box center [915, 366] width 13 height 13
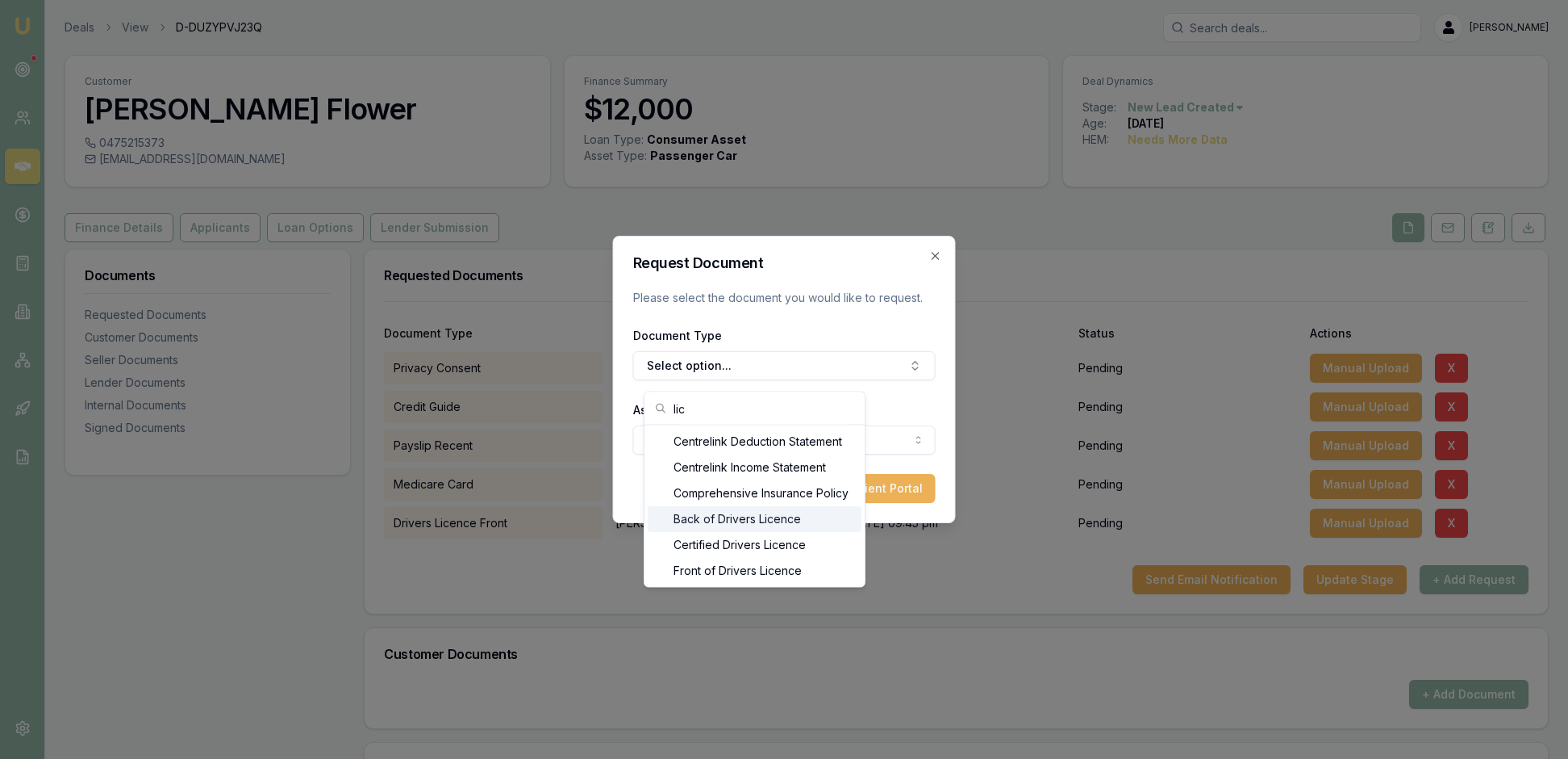
type input "lic"
click at [845, 524] on div "Back of Drivers Licence" at bounding box center [754, 519] width 214 height 26
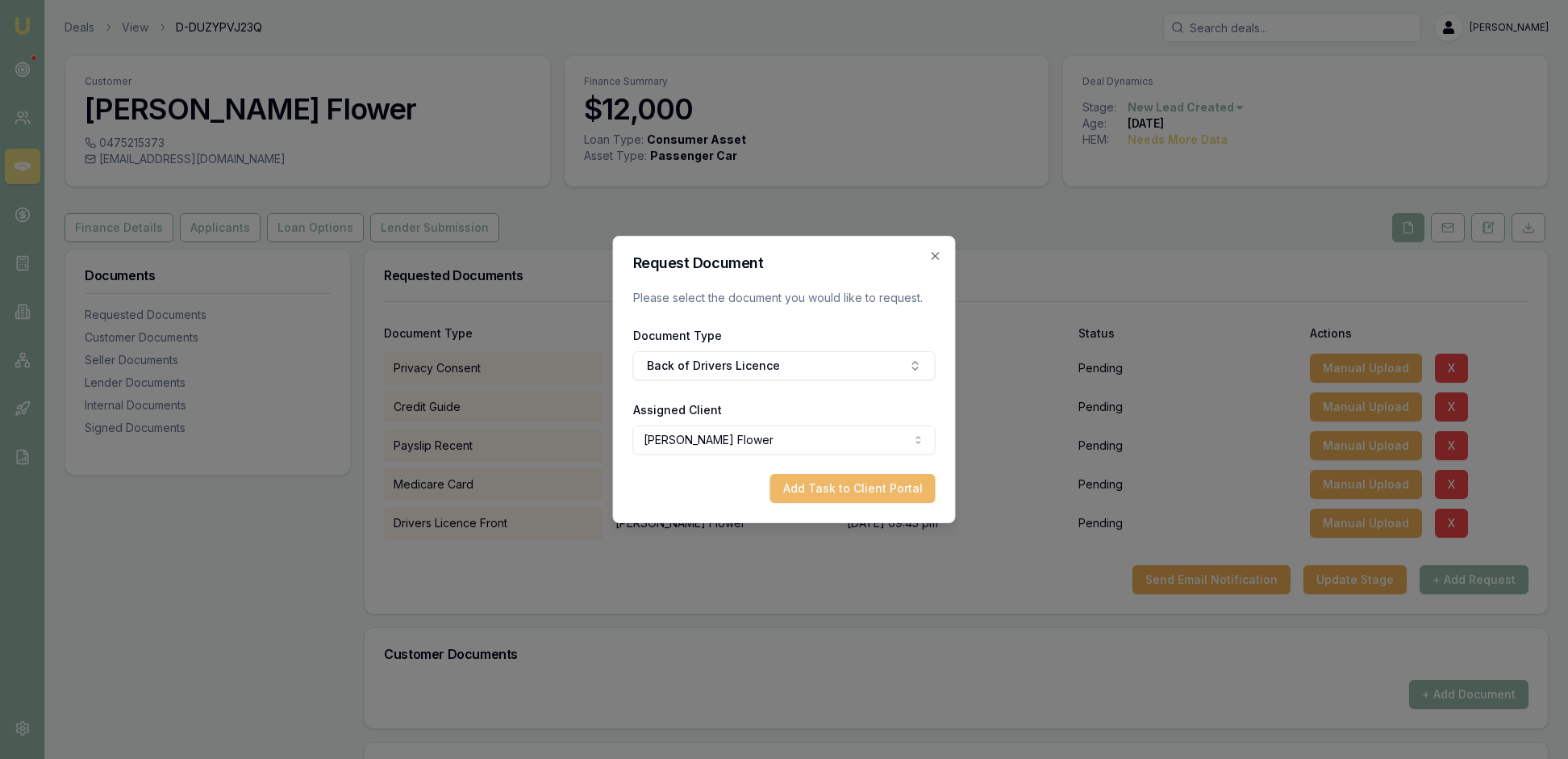
click at [836, 503] on button "Add Task to Client Portal" at bounding box center [854, 488] width 166 height 29
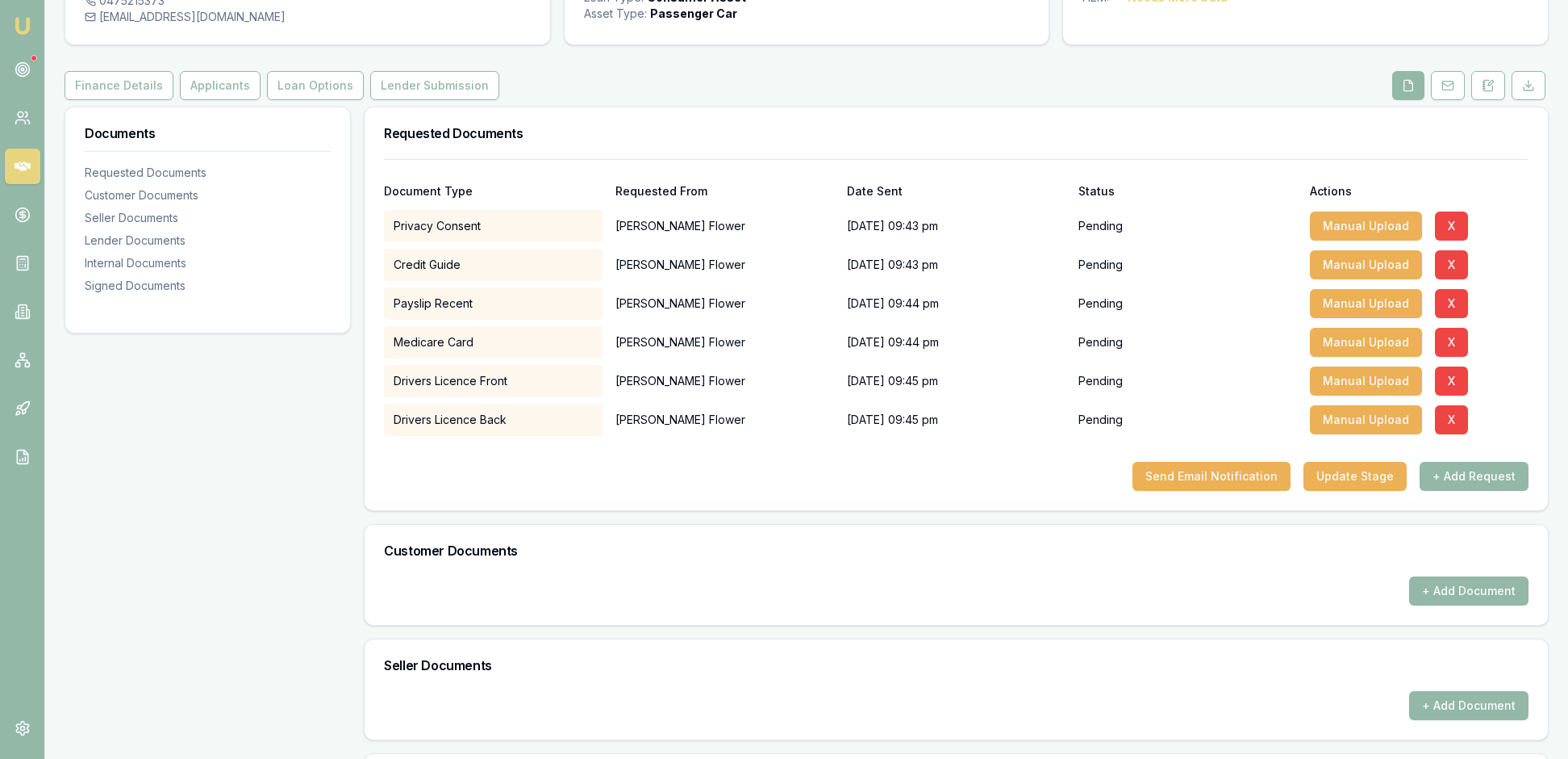
scroll to position [157, 0]
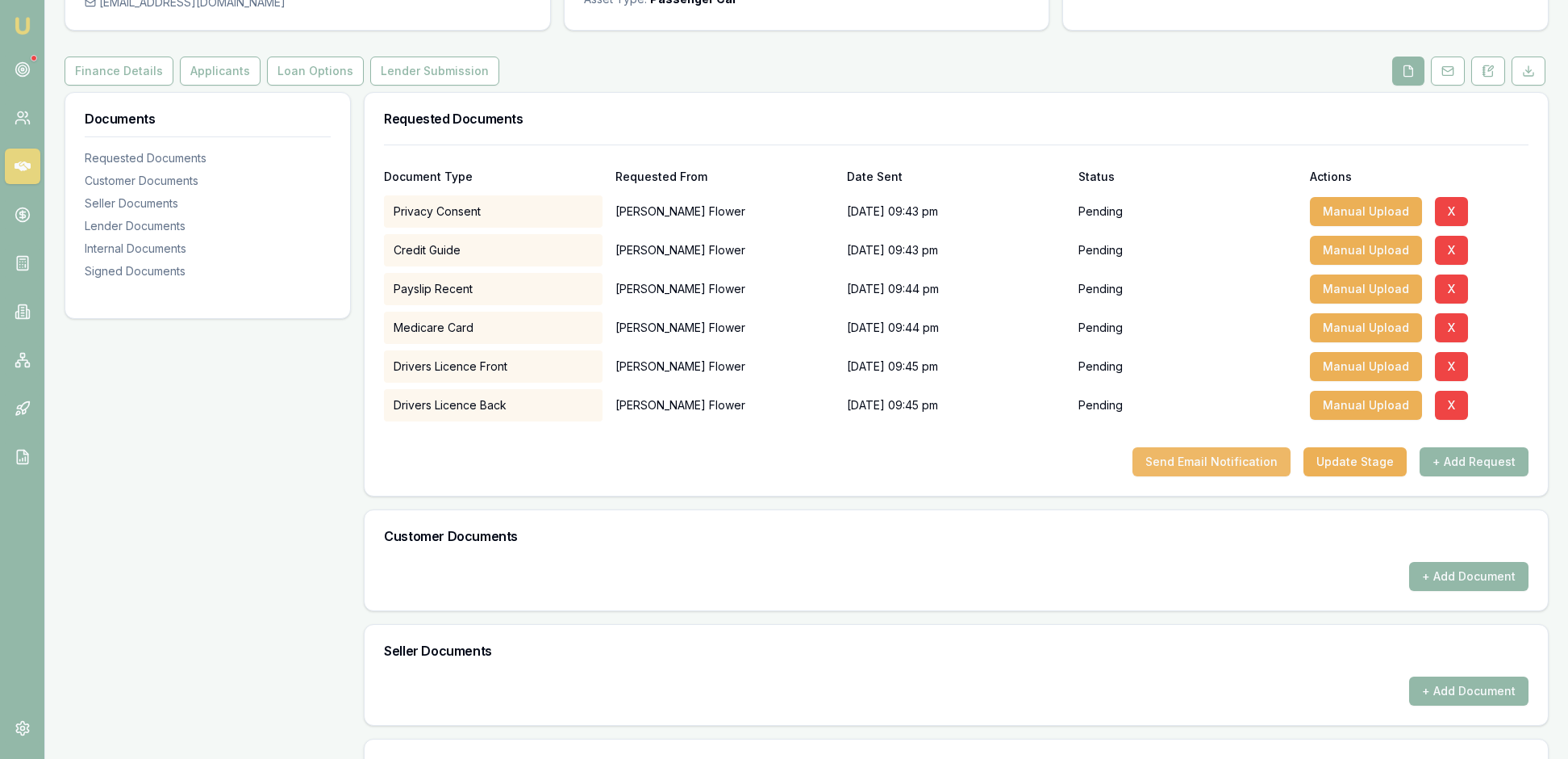
click at [1143, 476] on button "Send Email Notification" at bounding box center [1212, 461] width 158 height 29
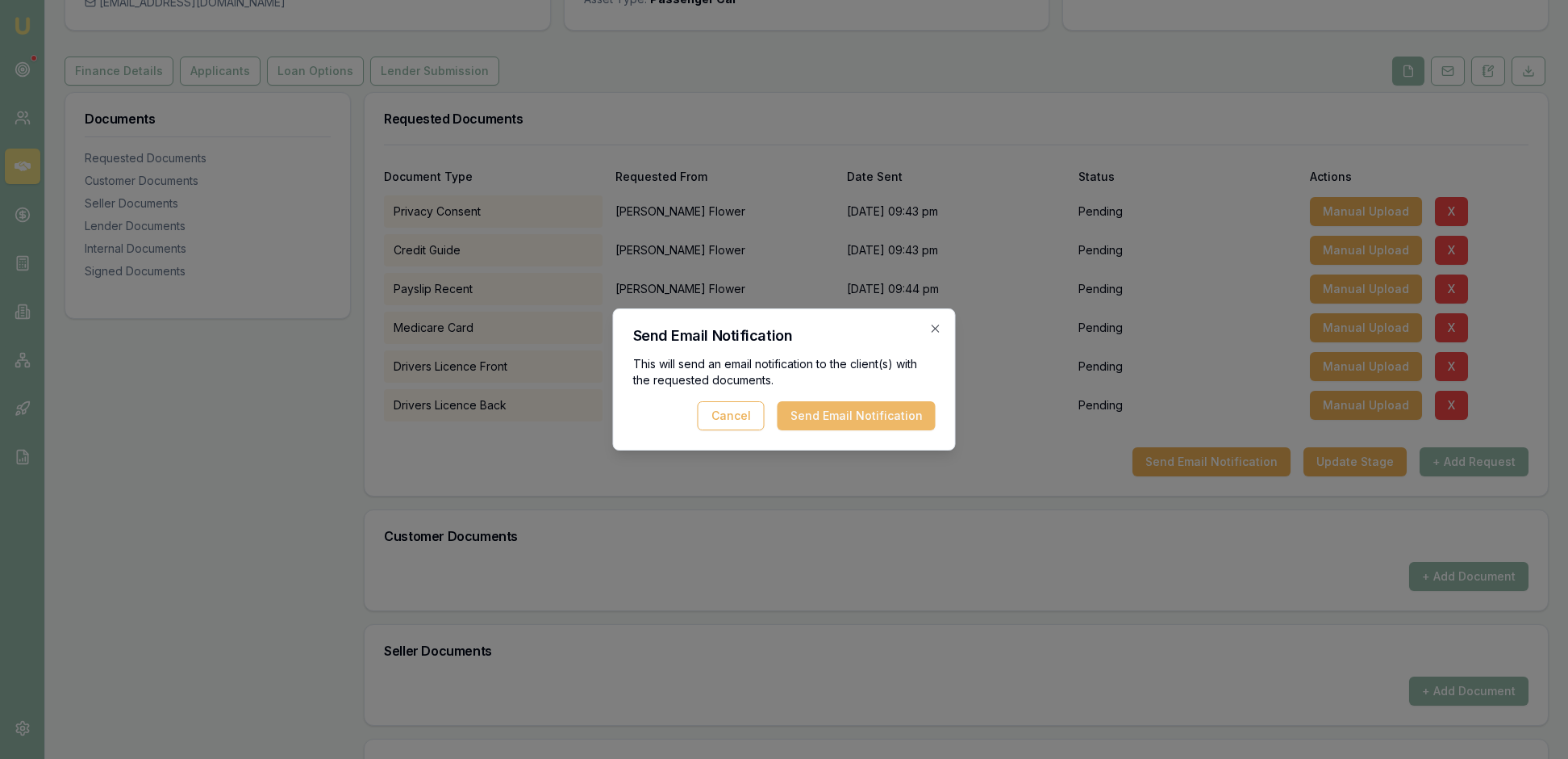
click at [834, 420] on button "Send Email Notification" at bounding box center [857, 415] width 158 height 29
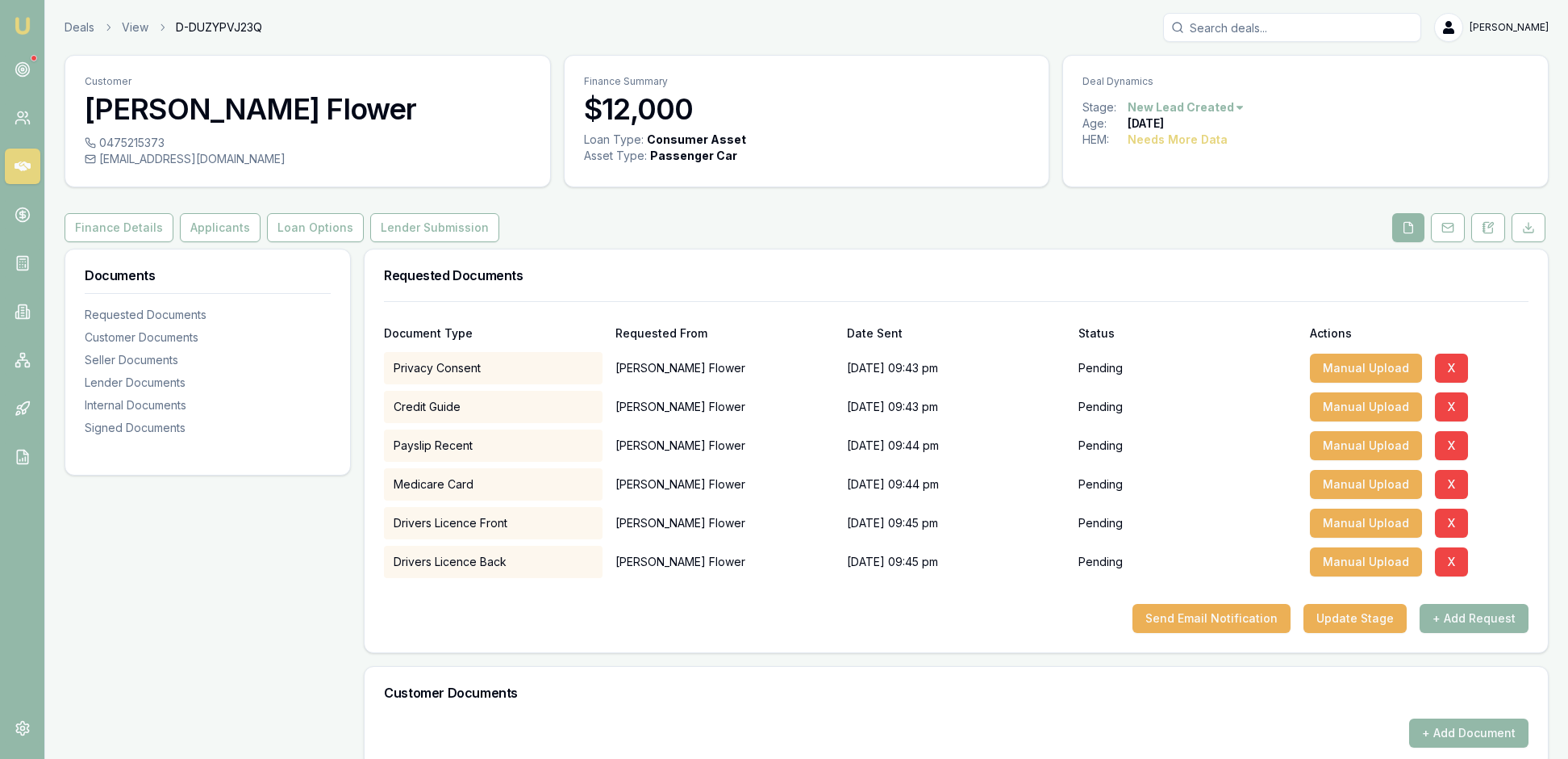
scroll to position [0, 0]
click at [36, 39] on link "Emu Broker" at bounding box center [23, 26] width 26 height 26
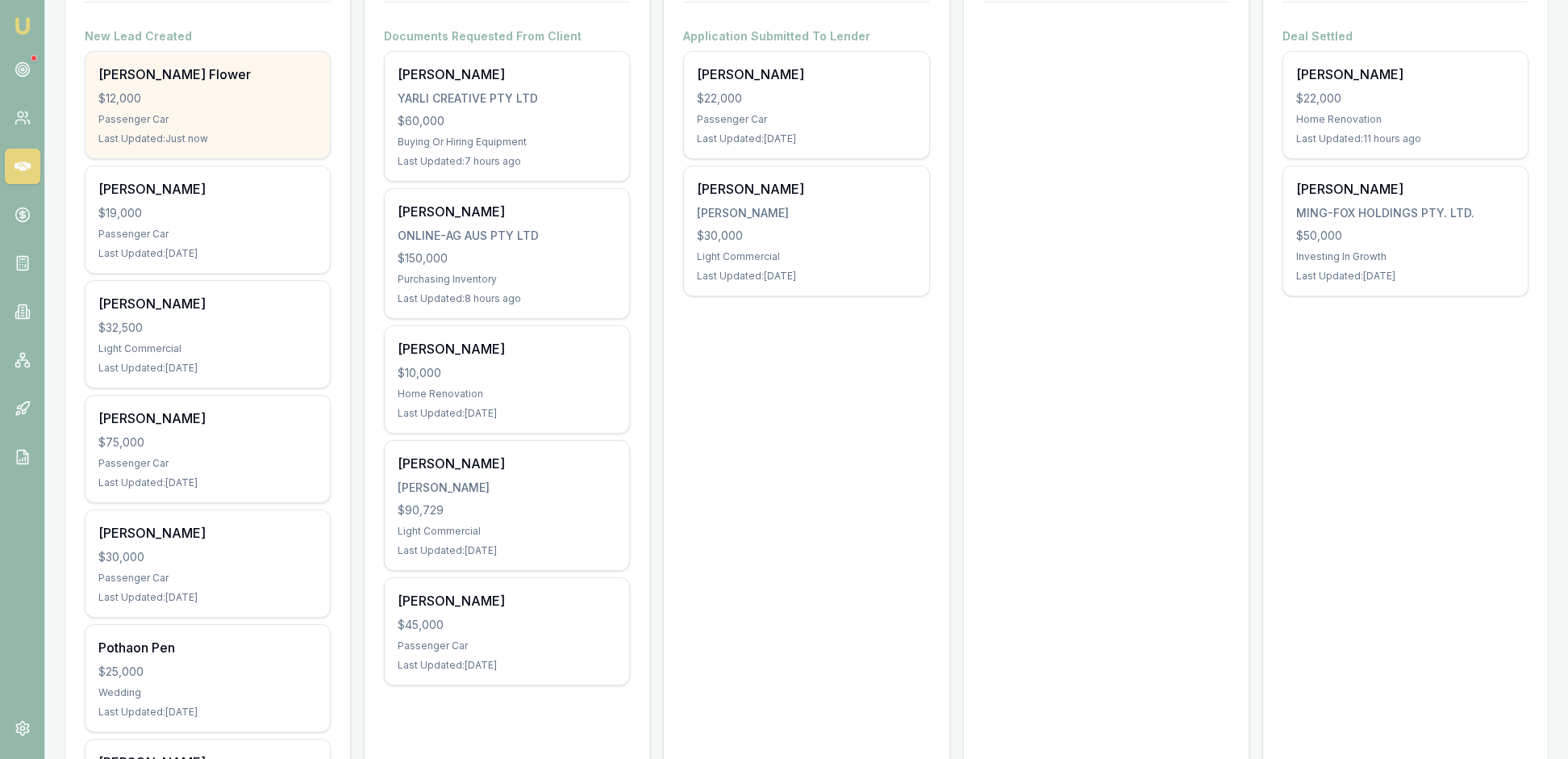
scroll to position [320, 0]
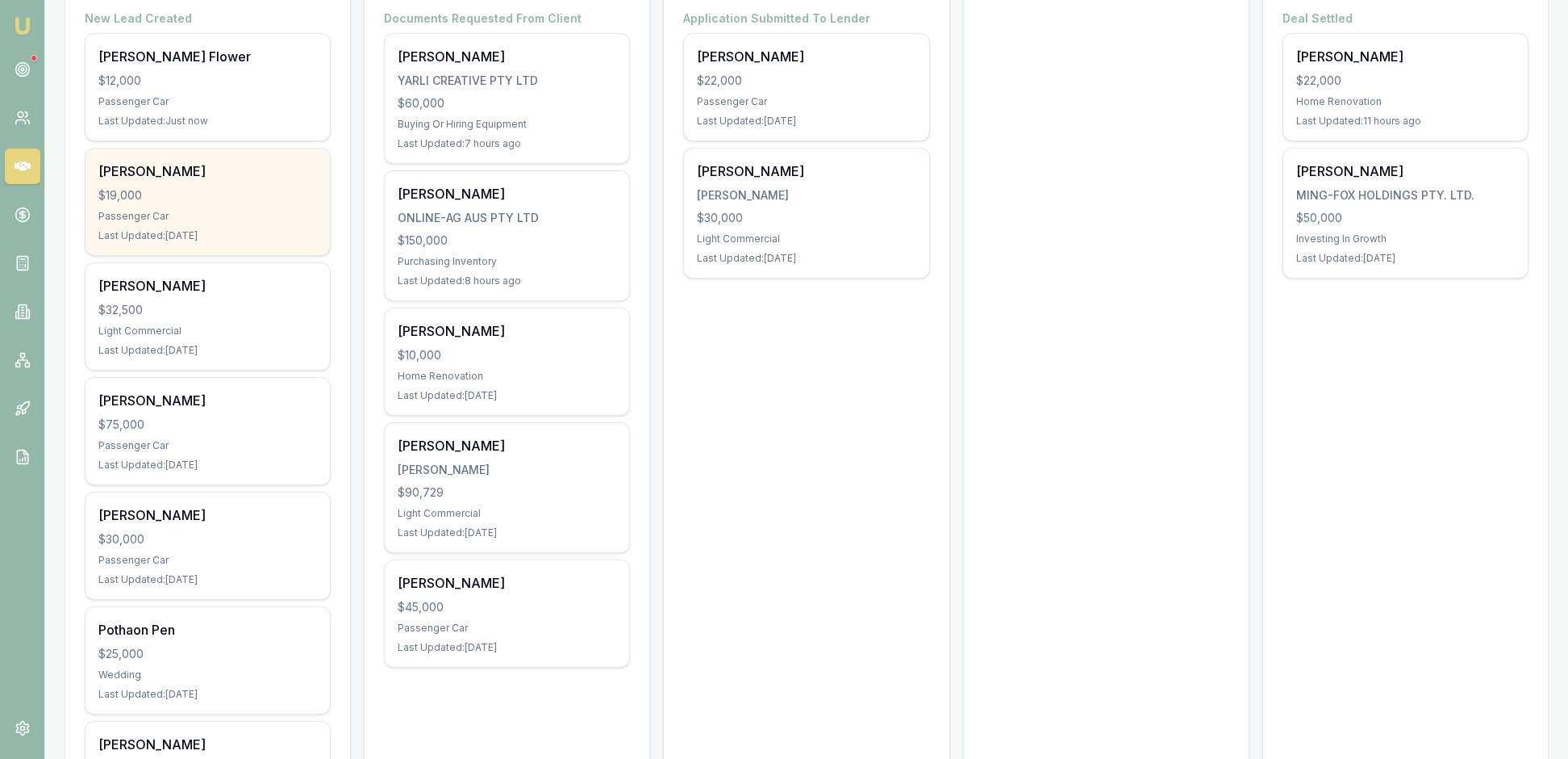
click at [255, 204] on div "$19,000" at bounding box center [207, 195] width 218 height 17
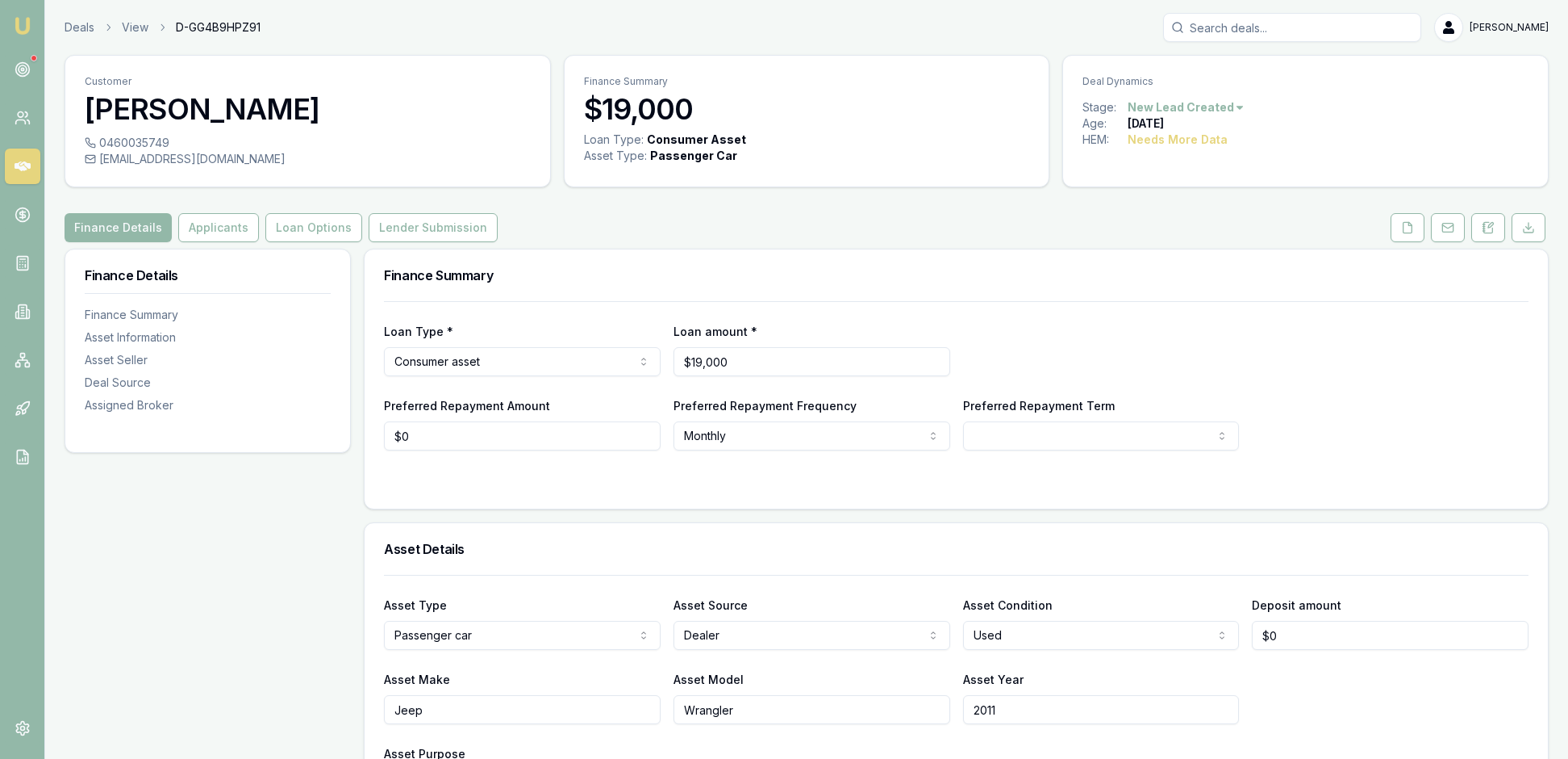
click at [32, 26] on img at bounding box center [22, 26] width 19 height 19
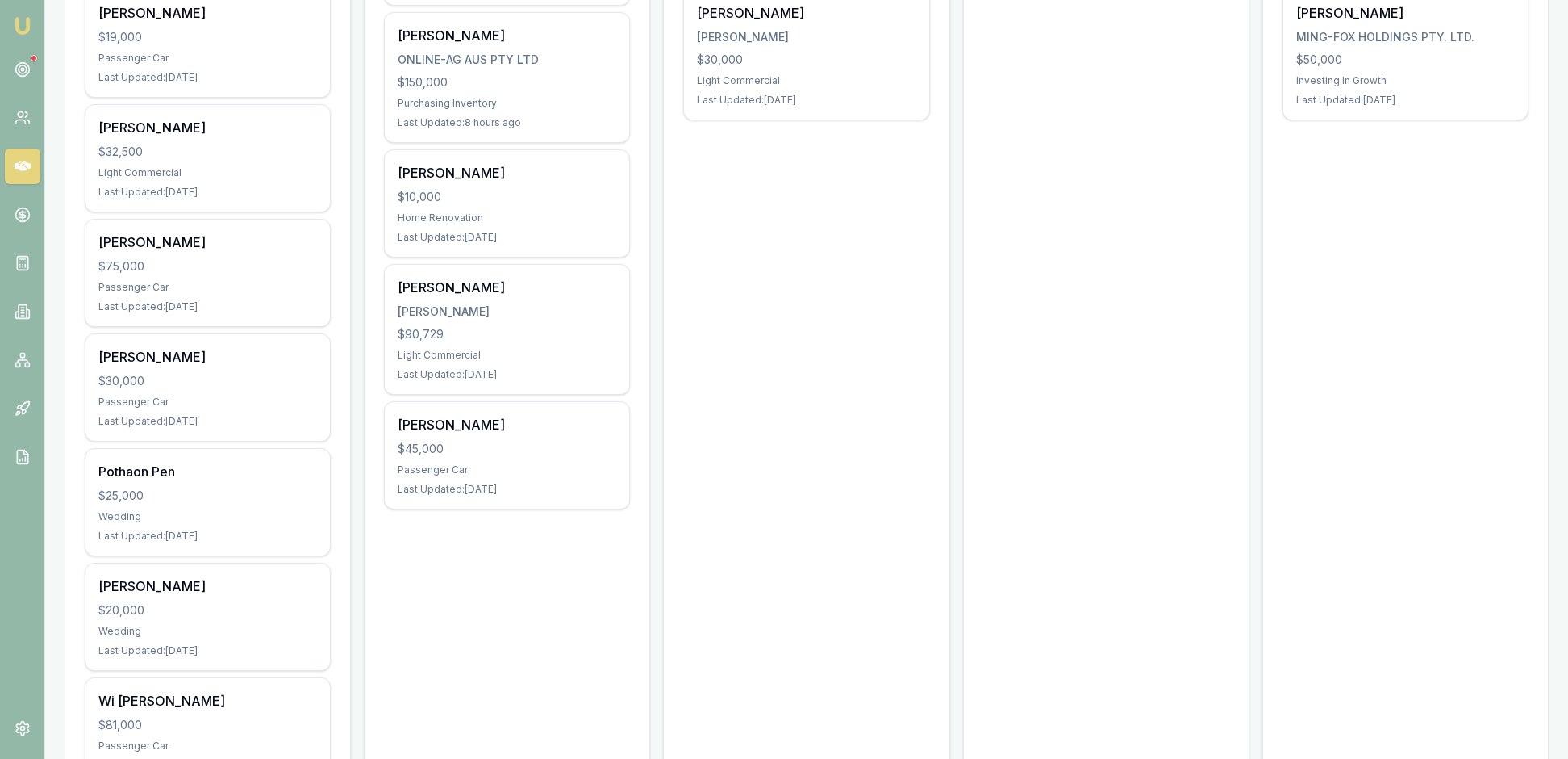
scroll to position [496, 0]
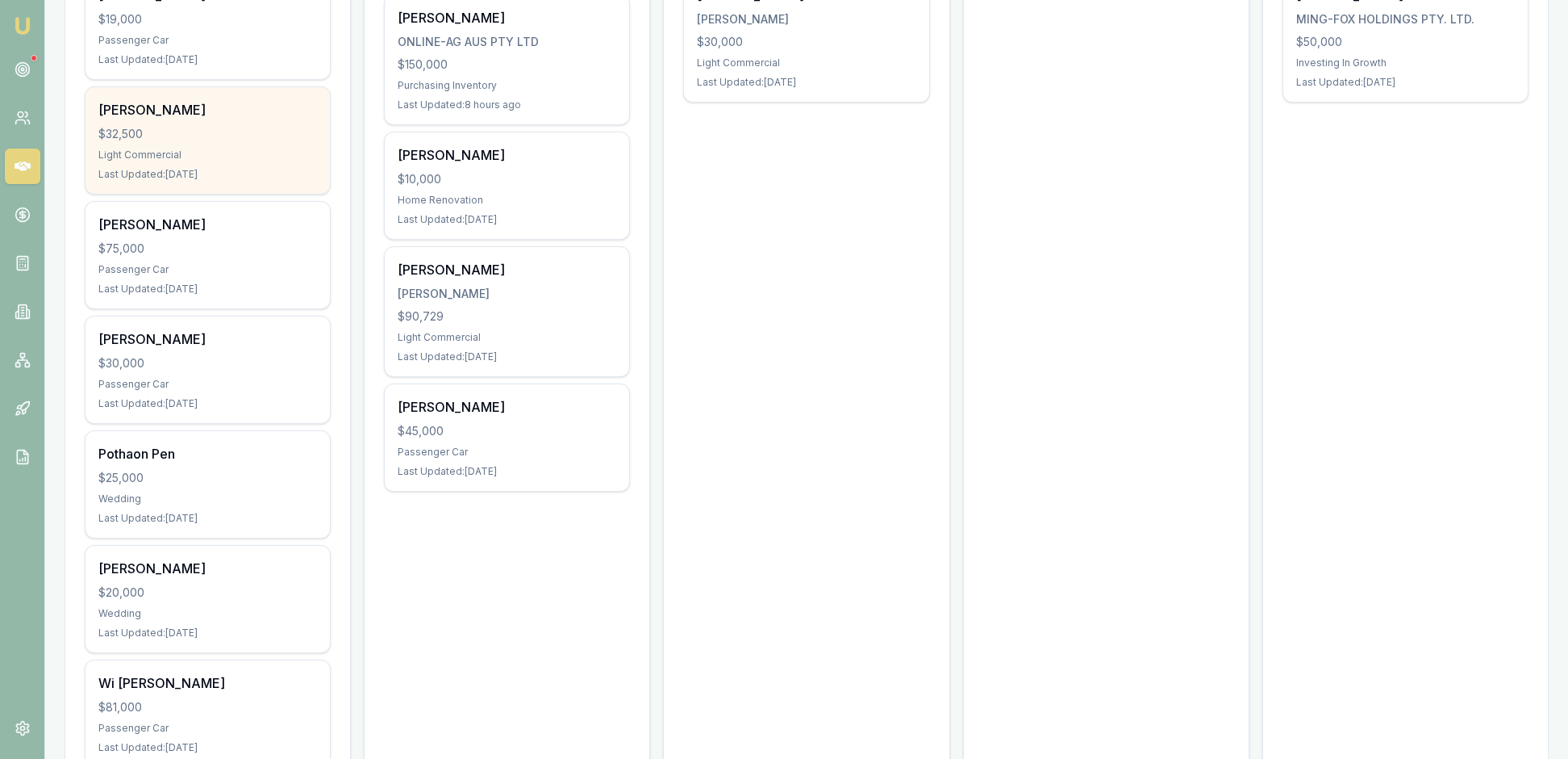
click at [258, 161] on div "Light Commercial" at bounding box center [207, 155] width 218 height 13
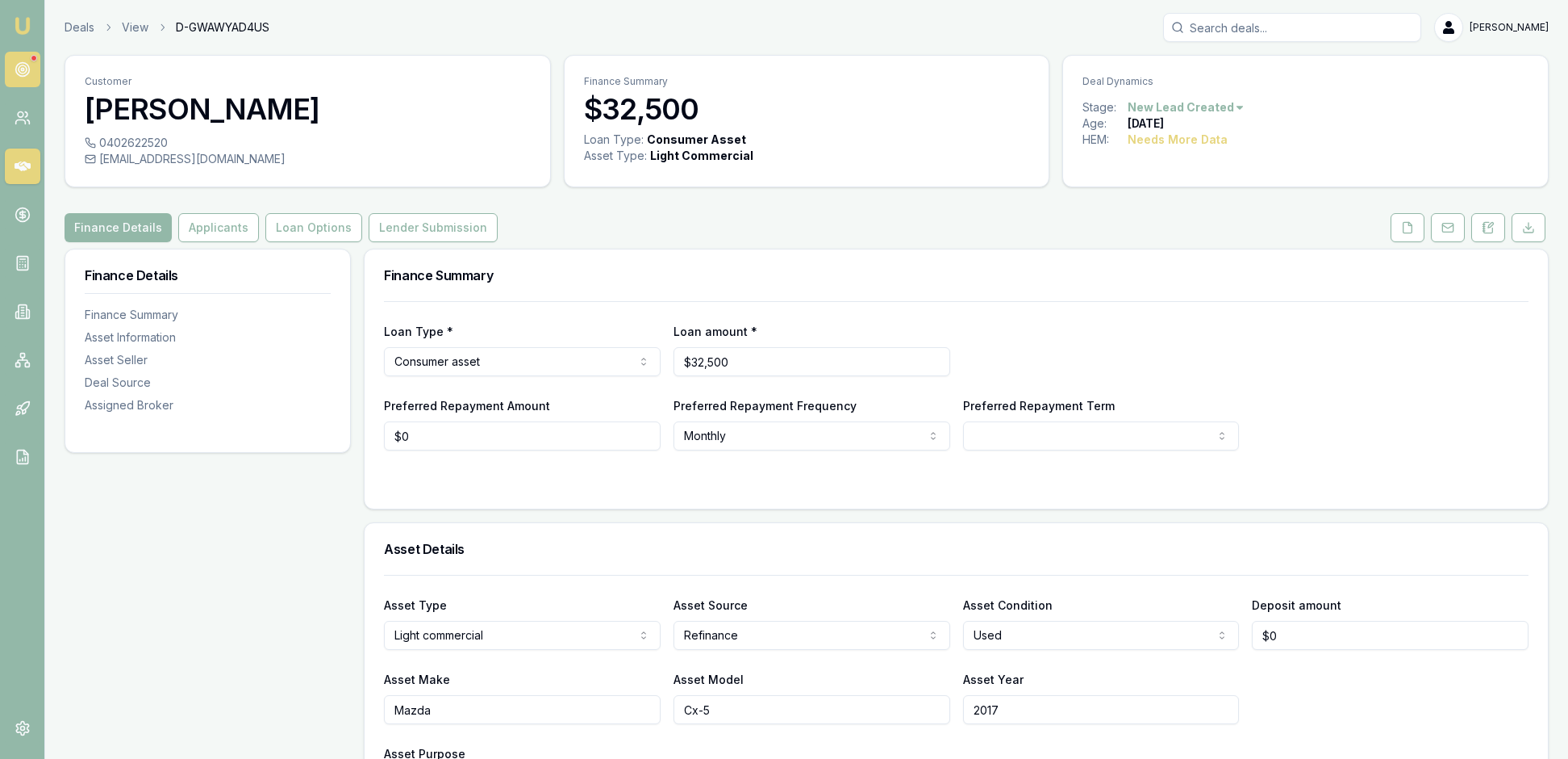
click at [24, 77] on icon at bounding box center [23, 70] width 17 height 17
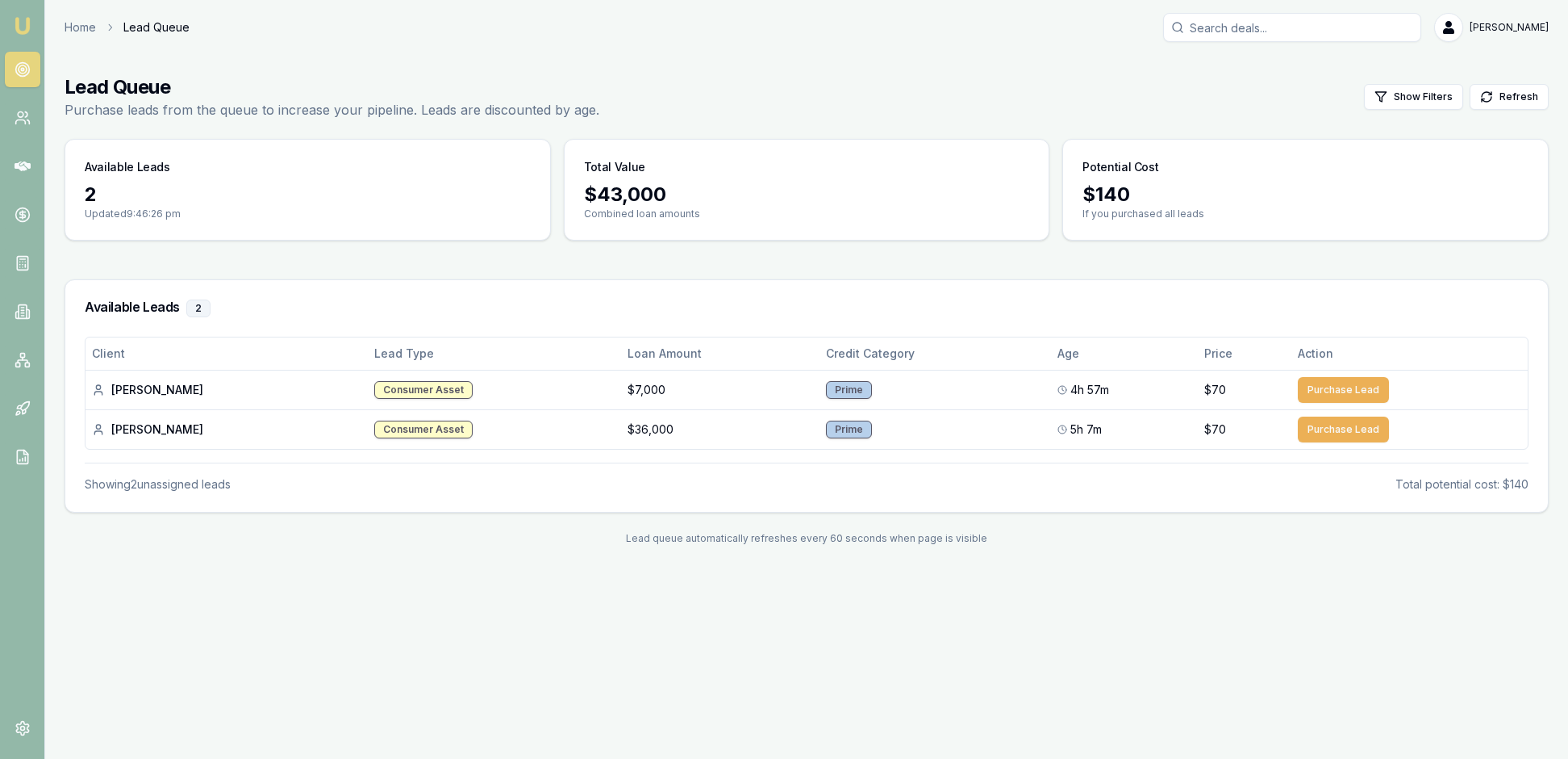
click at [28, 26] on img at bounding box center [22, 26] width 19 height 19
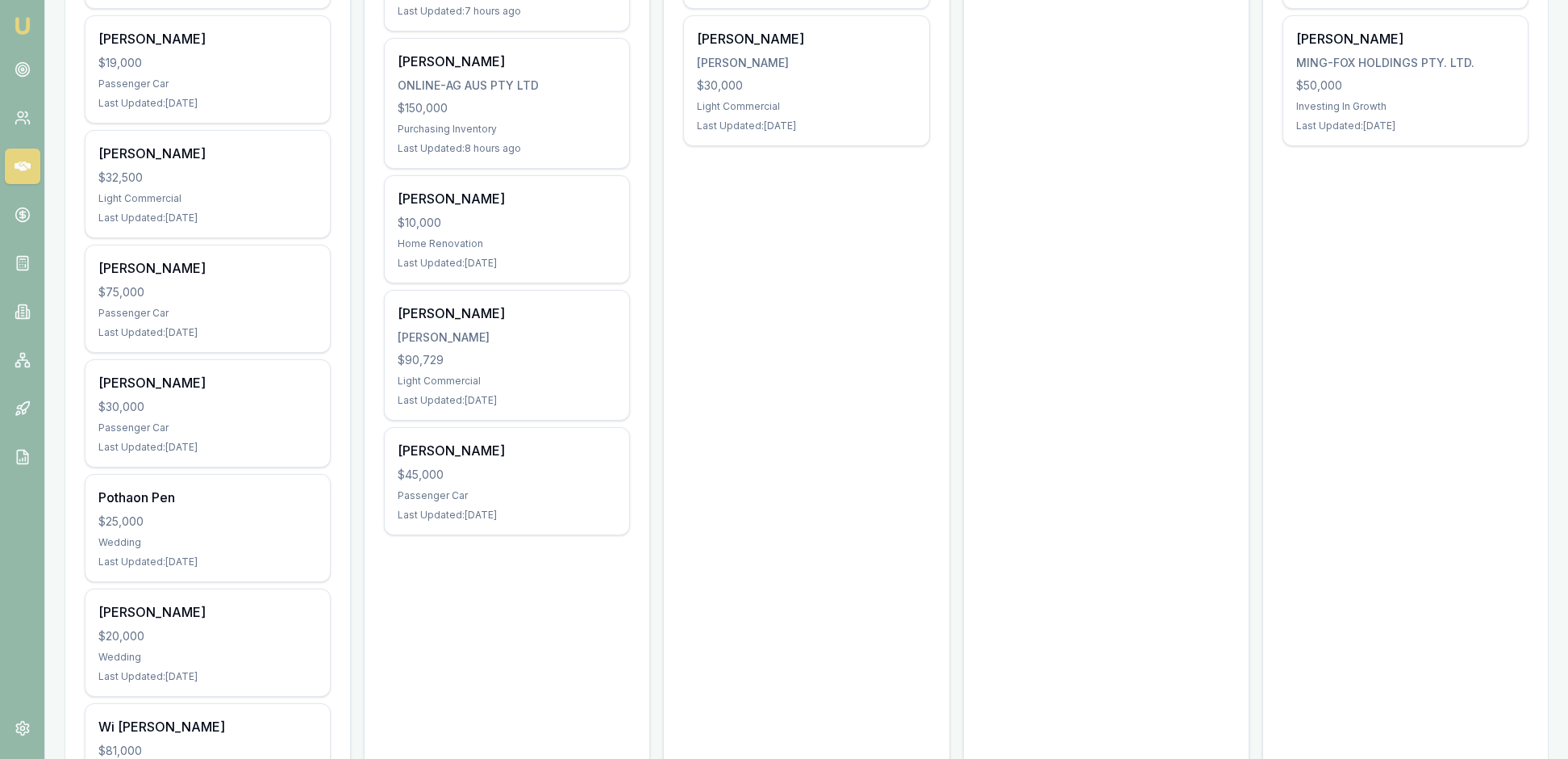
scroll to position [459, 0]
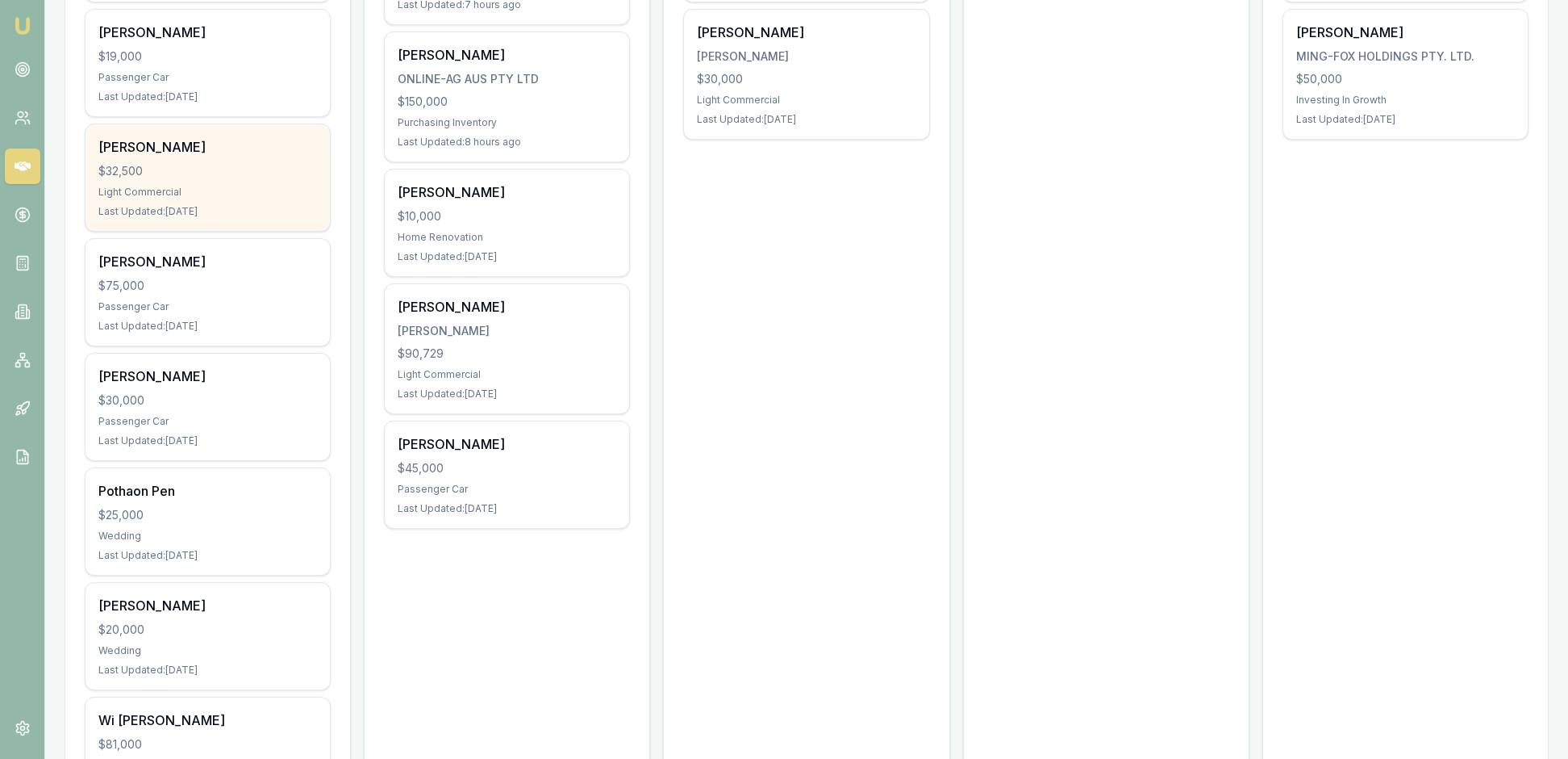
click at [245, 179] on div "$32,500" at bounding box center [207, 171] width 218 height 17
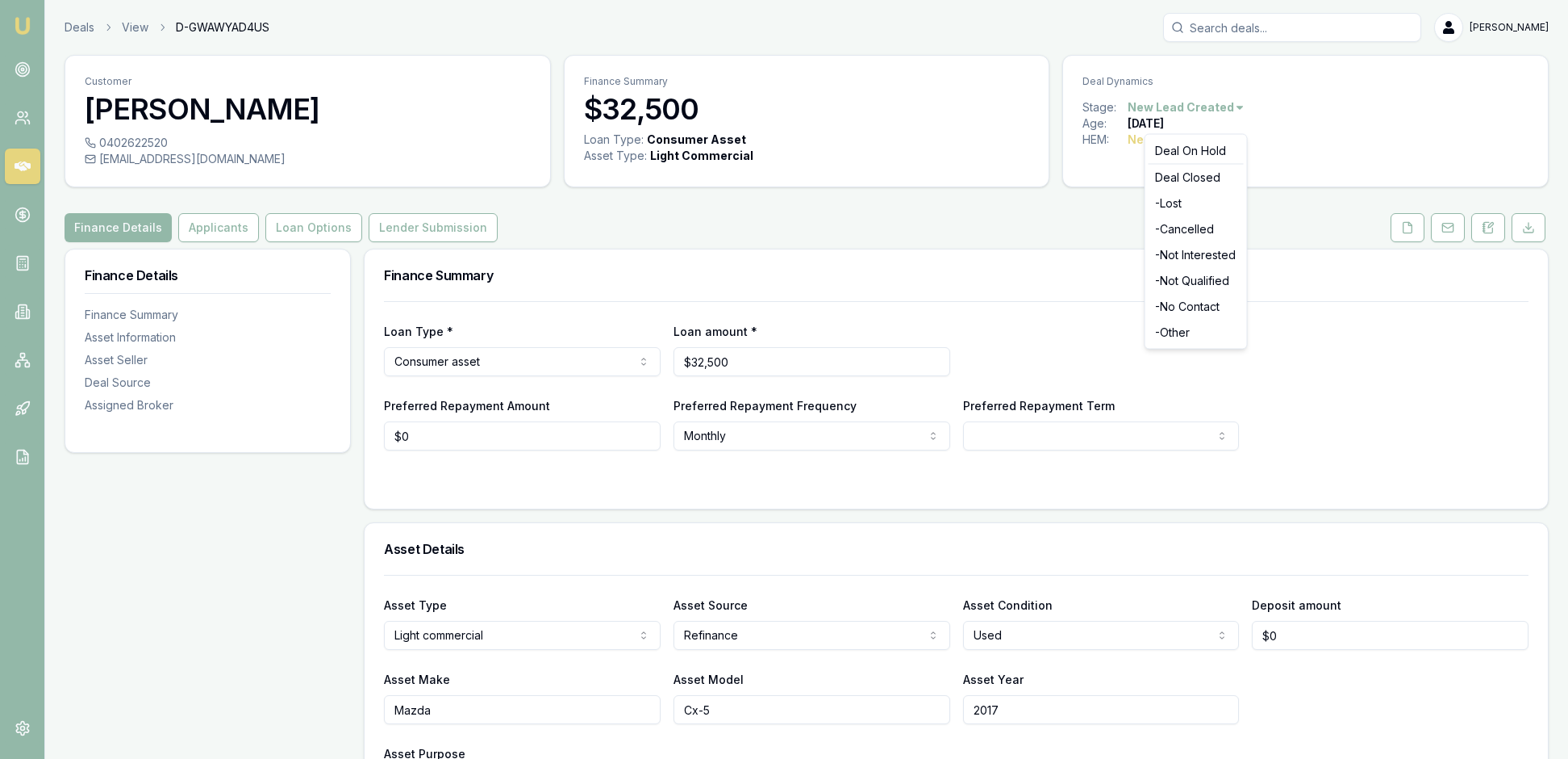
click at [1276, 123] on html "Emu Broker Deals View D-GWAWYAD4US [PERSON_NAME] Toggle Menu Customer [PERSON_N…" at bounding box center [784, 380] width 1568 height 759
click at [1334, 140] on html "Emu Broker Deals View D-GWAWYAD4US [PERSON_NAME] Toggle Menu Customer [PERSON_N…" at bounding box center [784, 380] width 1568 height 759
click at [26, 30] on img at bounding box center [22, 26] width 19 height 19
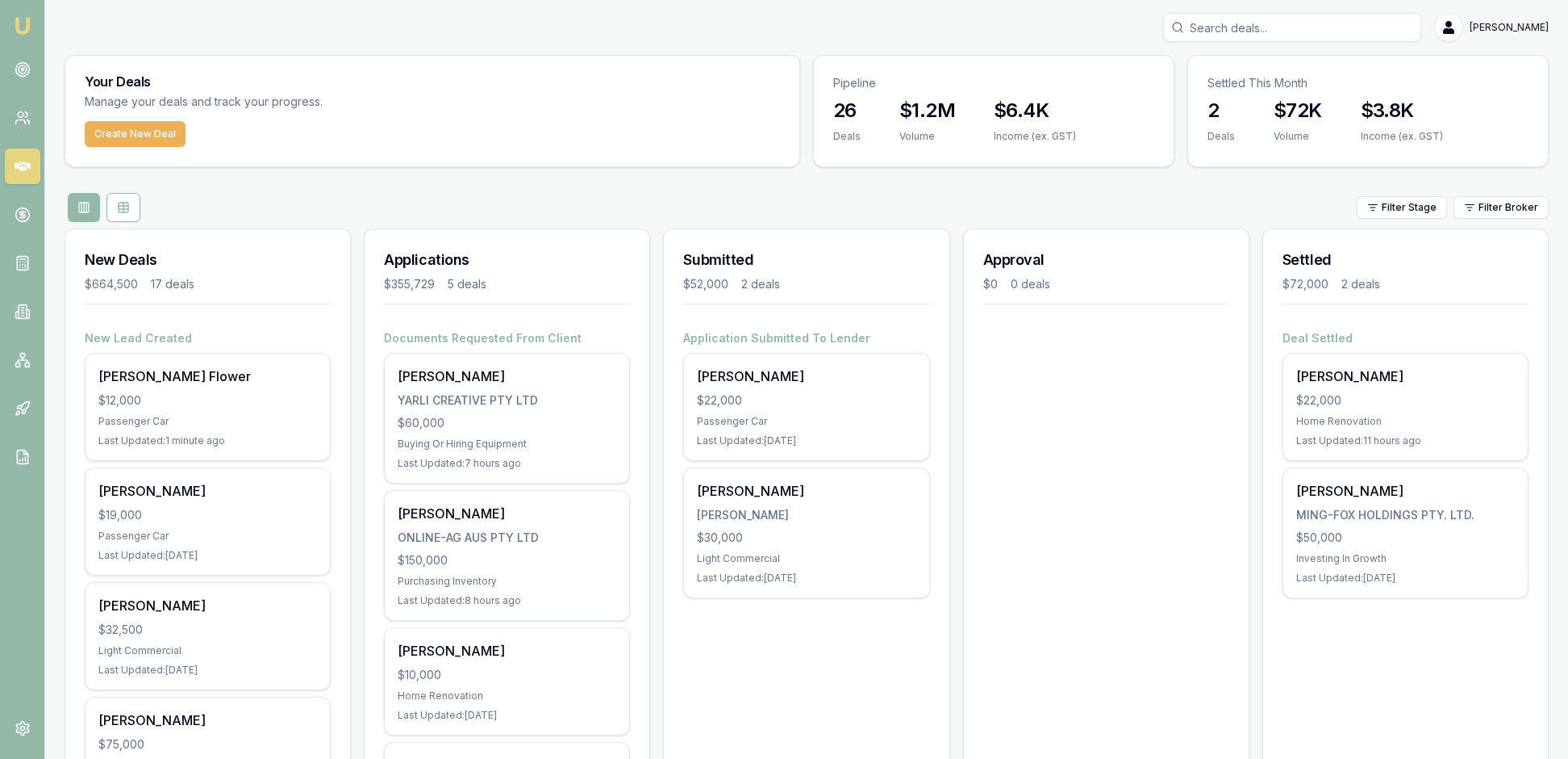
click at [32, 29] on img at bounding box center [22, 26] width 19 height 19
click at [29, 76] on circle at bounding box center [22, 69] width 14 height 14
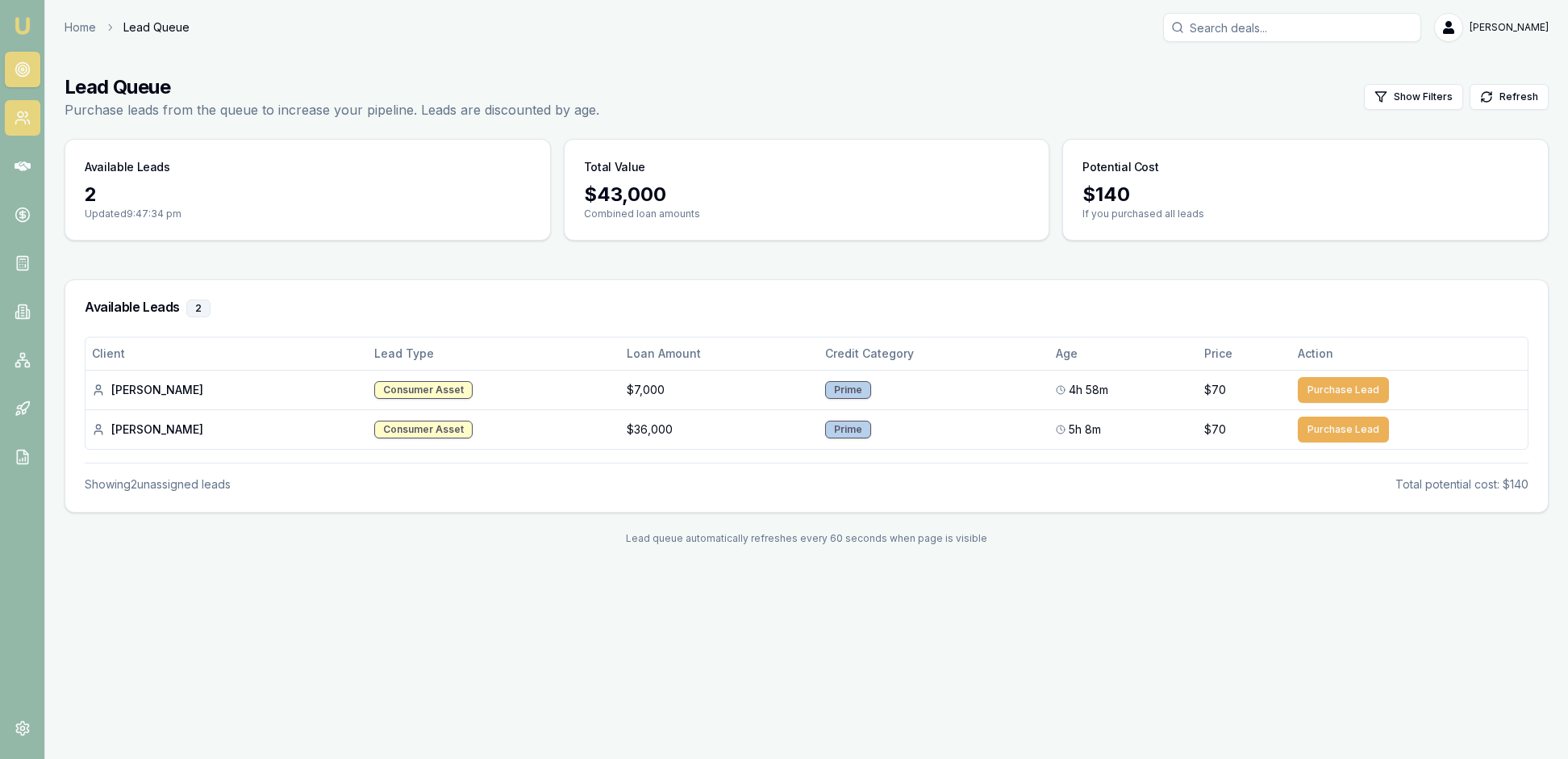
click at [29, 126] on icon at bounding box center [23, 118] width 17 height 17
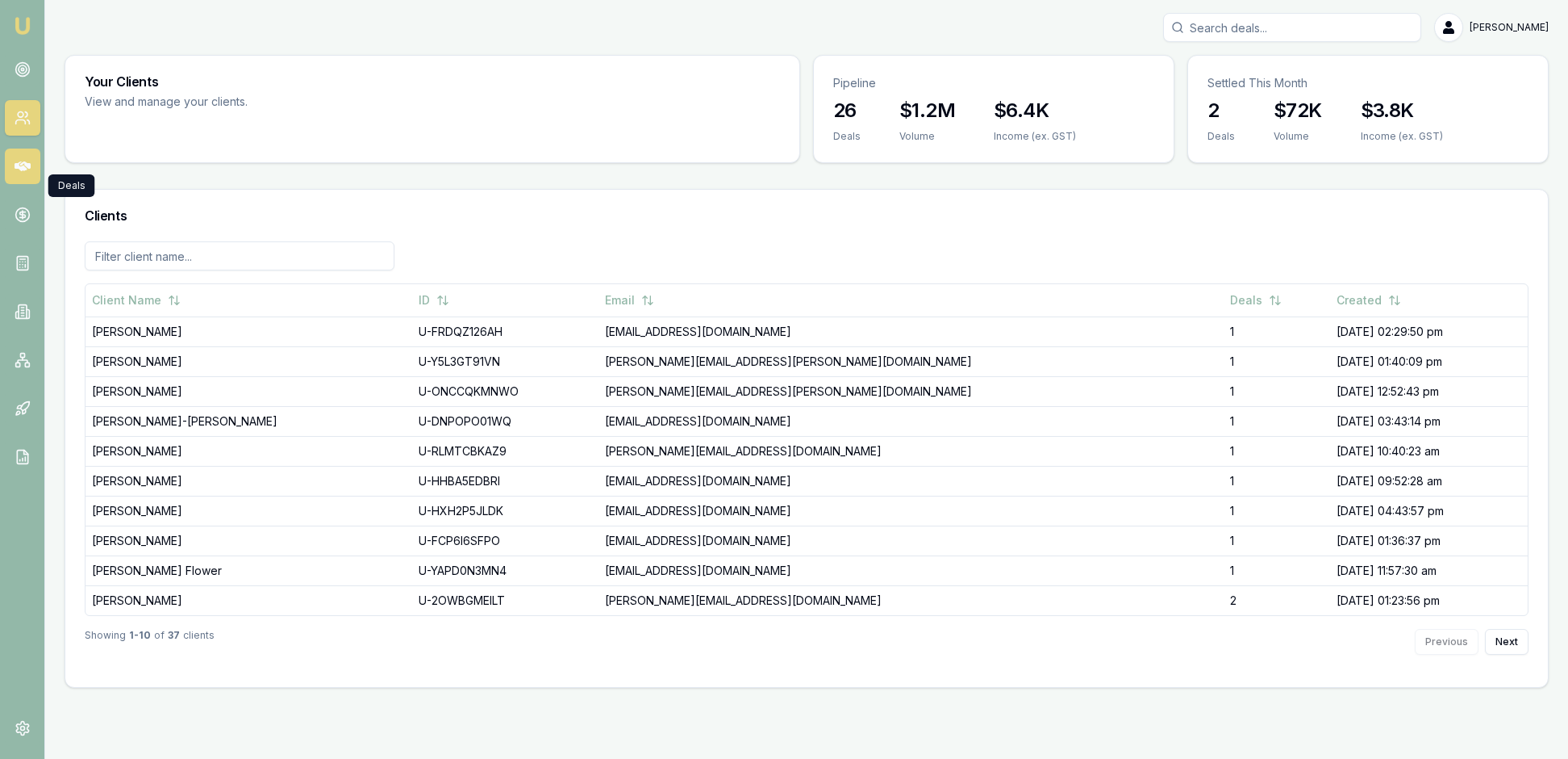
click at [28, 171] on icon at bounding box center [23, 166] width 17 height 10
